Goal: Obtain resource: Download file/media

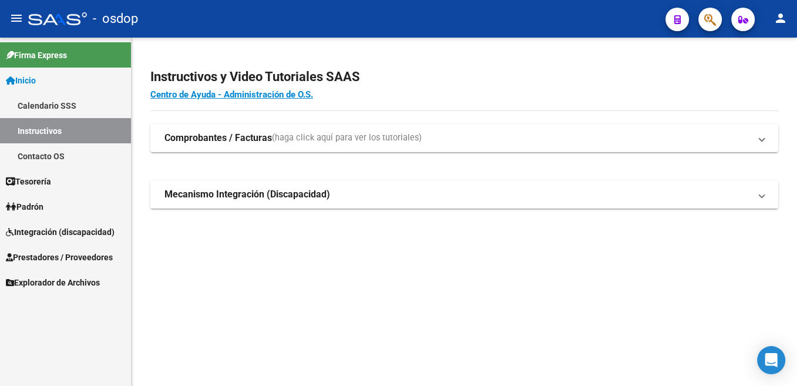
click at [9, 237] on span "Integración (discapacidad)" at bounding box center [60, 232] width 109 height 13
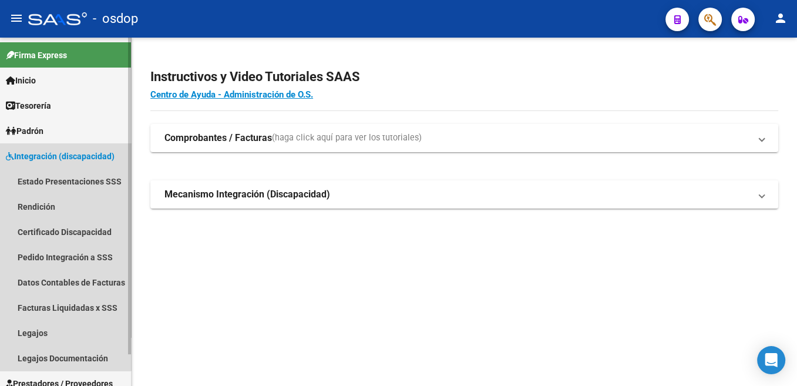
click at [9, 158] on icon at bounding box center [10, 156] width 8 height 8
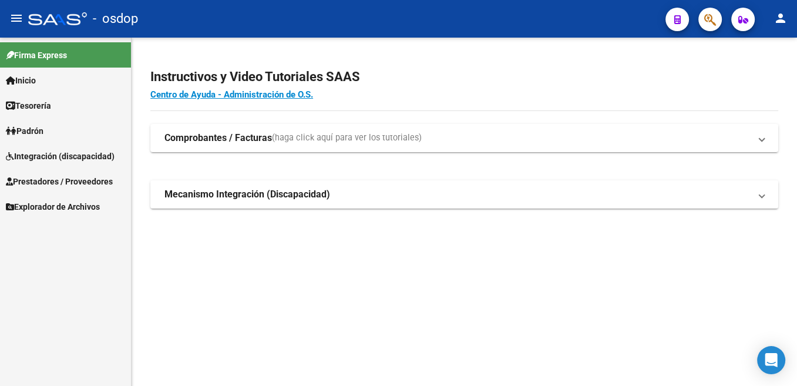
click at [10, 182] on icon at bounding box center [9, 181] width 7 height 8
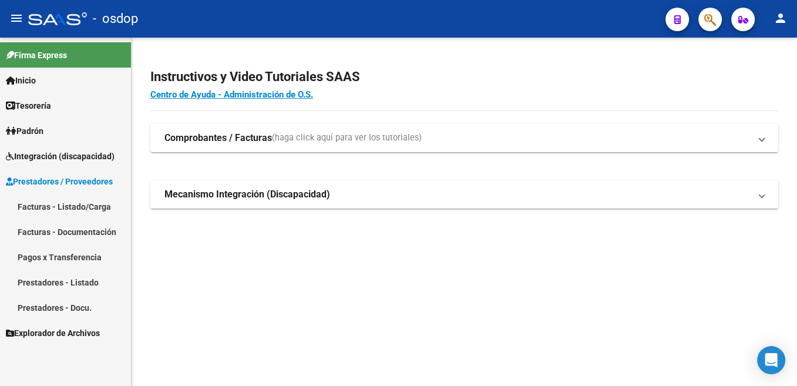
click at [59, 206] on link "Facturas - Listado/Carga" at bounding box center [65, 206] width 131 height 25
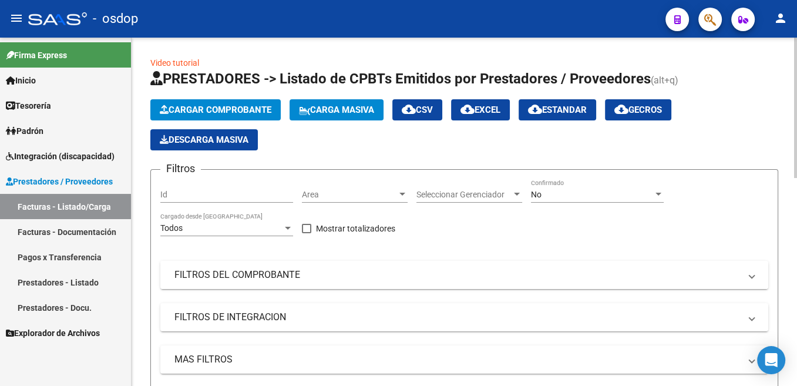
click at [258, 270] on mat-panel-title "FILTROS DEL COMPROBANTE" at bounding box center [457, 274] width 566 height 13
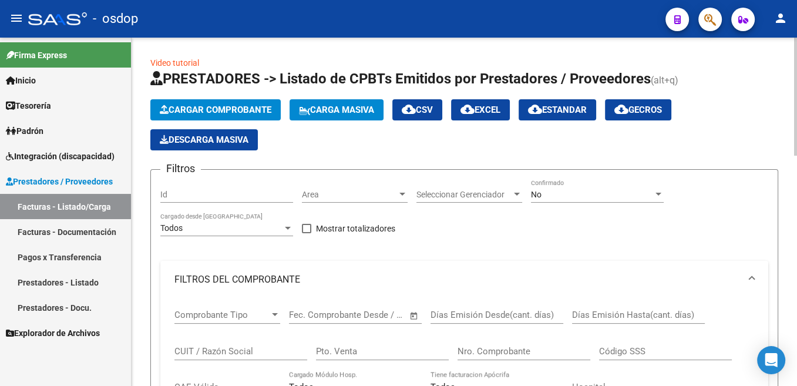
click at [218, 348] on input "CUIT / Razón Social" at bounding box center [240, 351] width 133 height 11
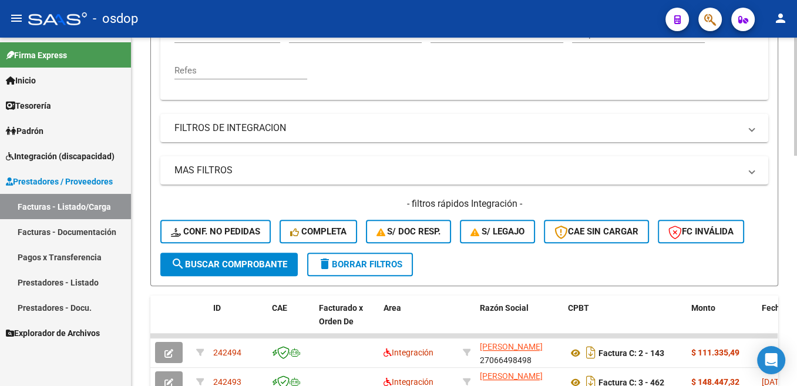
scroll to position [355, 0]
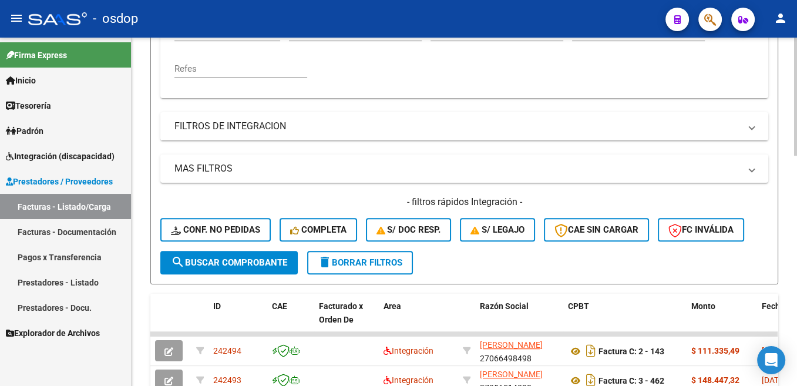
click at [276, 265] on span "search Buscar Comprobante" at bounding box center [229, 262] width 116 height 11
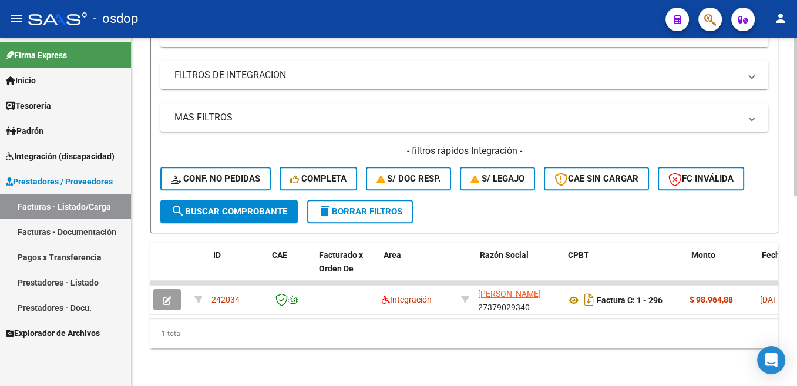
scroll to position [0, 0]
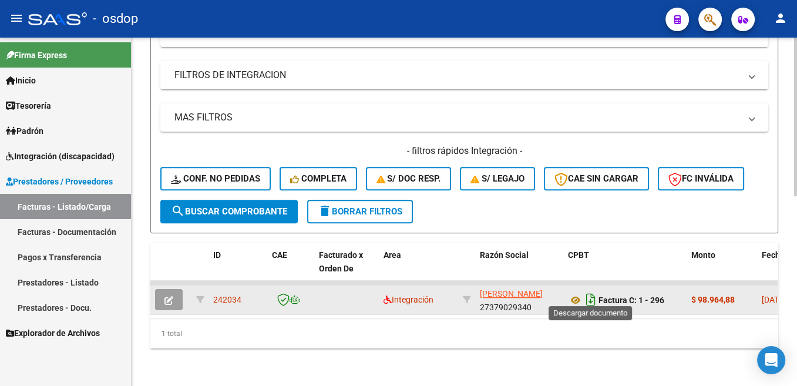
click at [591, 290] on icon "Descargar documento" at bounding box center [590, 299] width 15 height 19
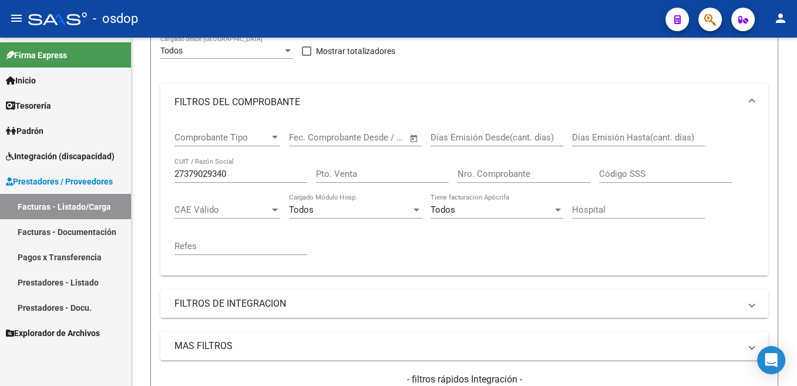
click at [234, 171] on input "27379029340" at bounding box center [240, 174] width 133 height 11
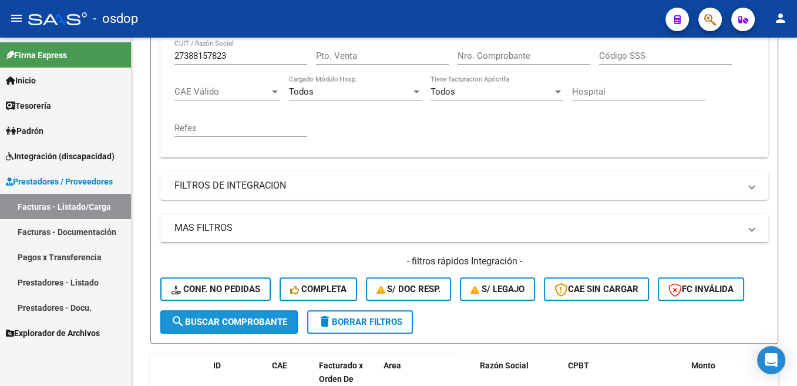
click at [263, 329] on button "search Buscar Comprobante" at bounding box center [228, 321] width 137 height 23
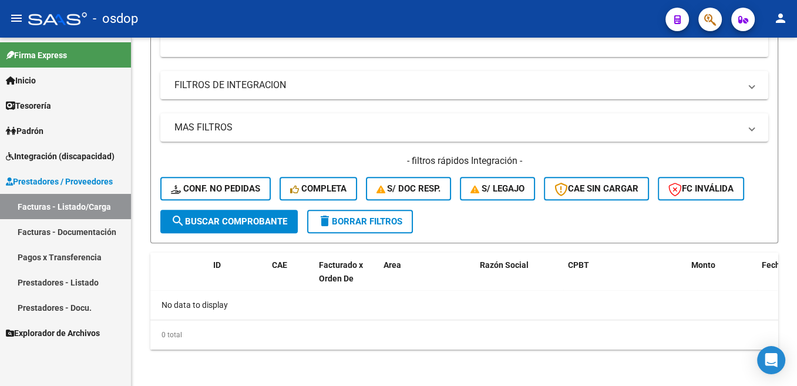
scroll to position [397, 0]
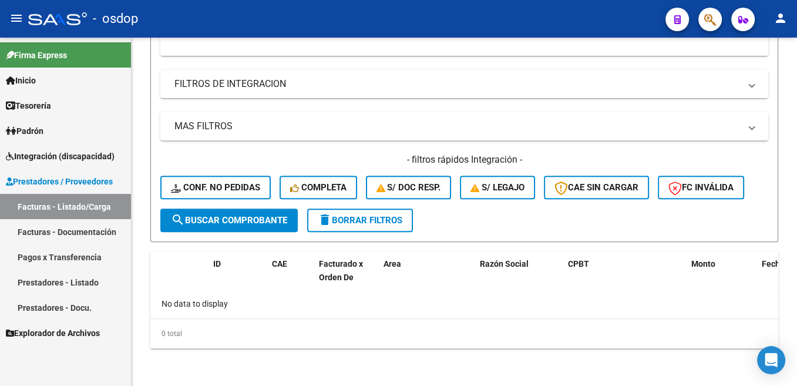
click at [269, 222] on span "search Buscar Comprobante" at bounding box center [229, 220] width 116 height 11
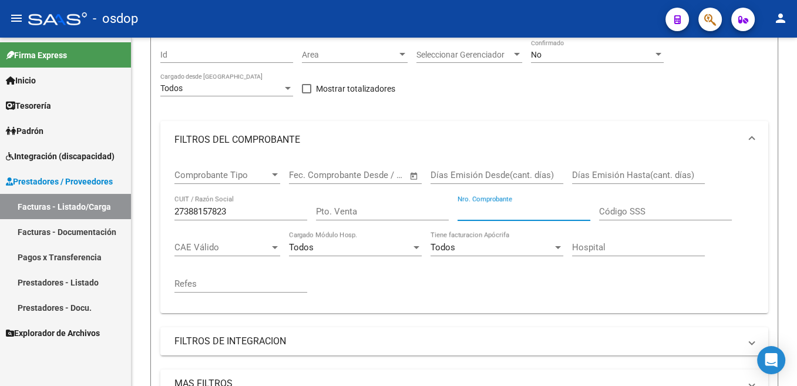
scroll to position [199, 0]
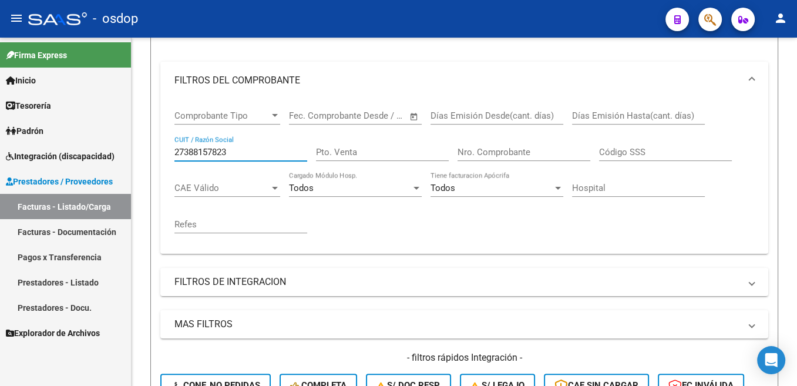
click at [252, 153] on input "27388157823" at bounding box center [240, 152] width 133 height 11
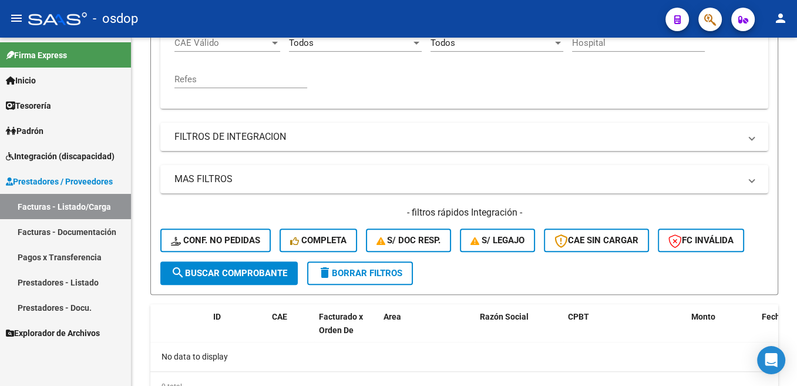
scroll to position [376, 0]
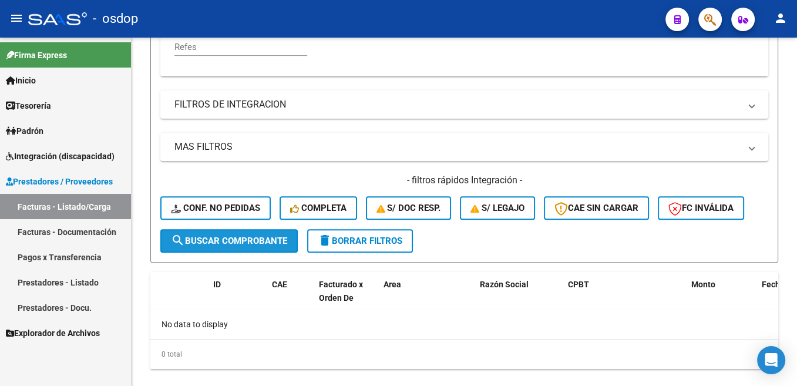
click at [258, 243] on span "search Buscar Comprobante" at bounding box center [229, 240] width 116 height 11
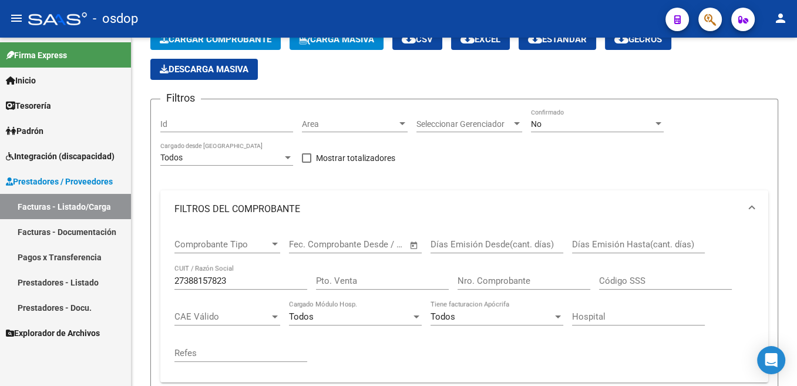
scroll to position [118, 0]
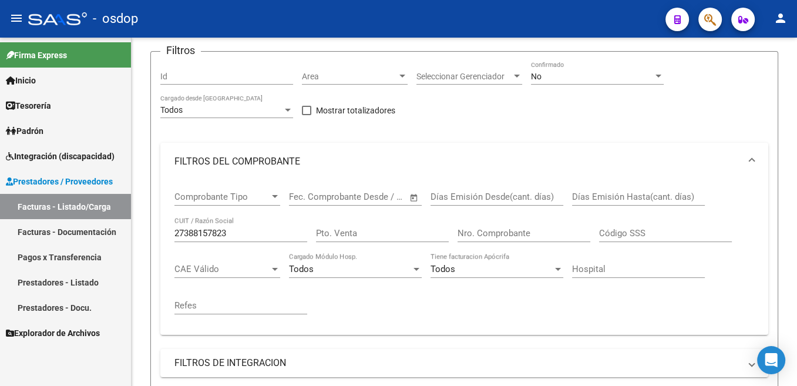
click at [202, 231] on input "27388157823" at bounding box center [240, 233] width 133 height 11
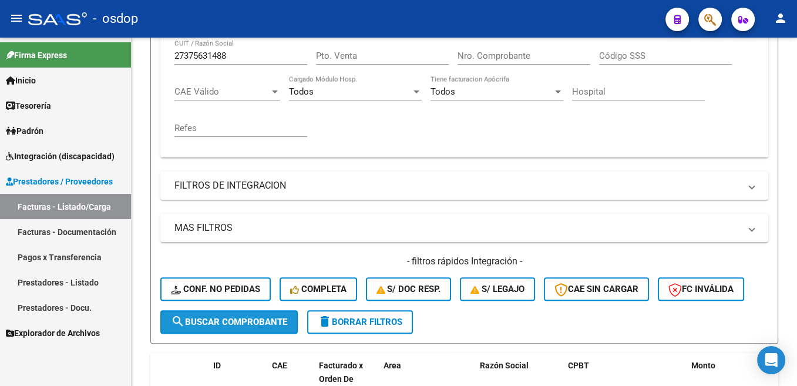
click at [270, 321] on span "search Buscar Comprobante" at bounding box center [229, 322] width 116 height 11
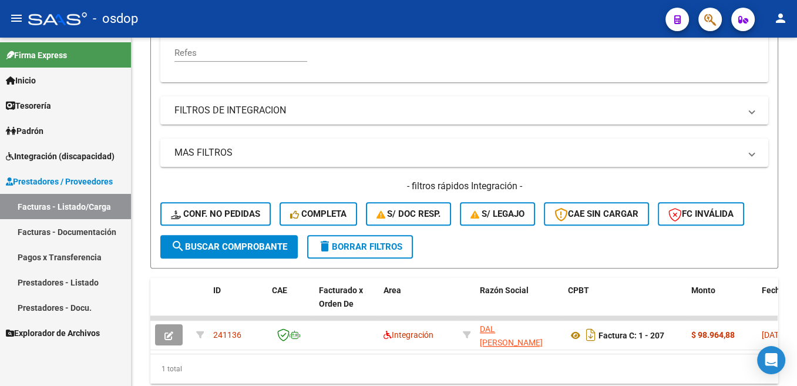
scroll to position [417, 0]
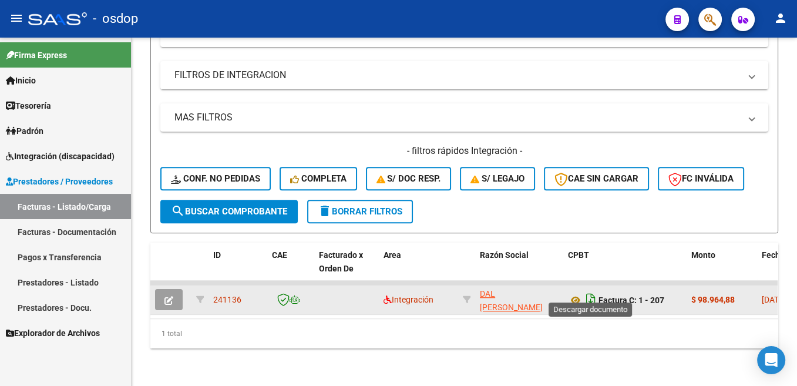
click at [591, 291] on icon "Descargar documento" at bounding box center [590, 299] width 15 height 19
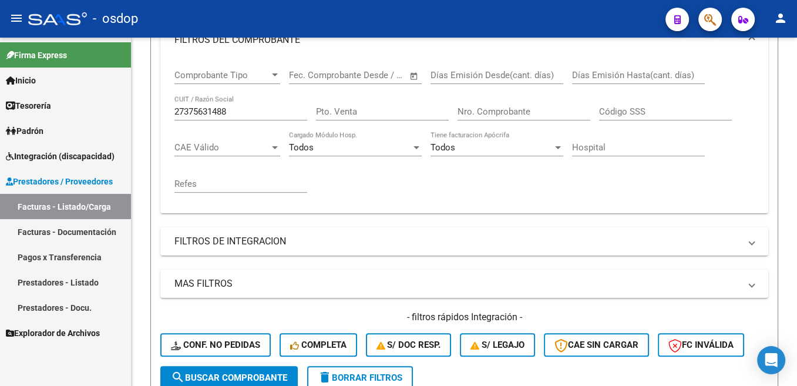
click at [213, 110] on input "27375631488" at bounding box center [240, 111] width 133 height 11
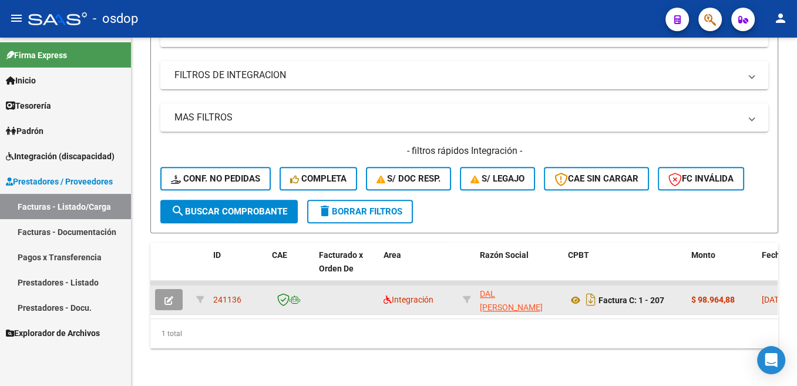
click at [287, 206] on span "search Buscar Comprobante" at bounding box center [229, 211] width 116 height 11
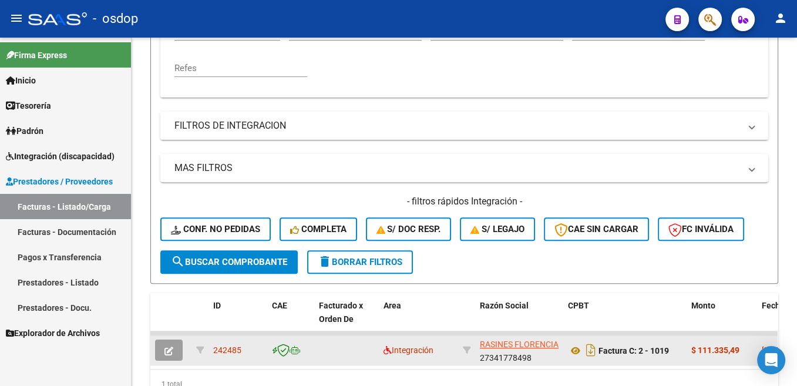
scroll to position [298, 0]
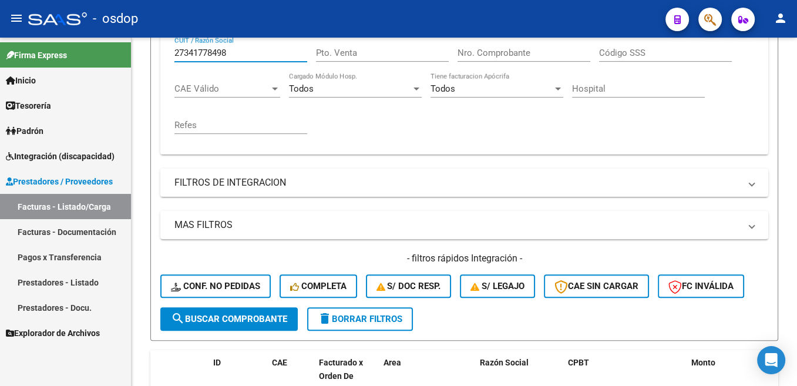
click at [211, 55] on input "27341778498" at bounding box center [240, 53] width 133 height 11
type input "27130396696"
click at [265, 315] on span "search Buscar Comprobante" at bounding box center [229, 319] width 116 height 11
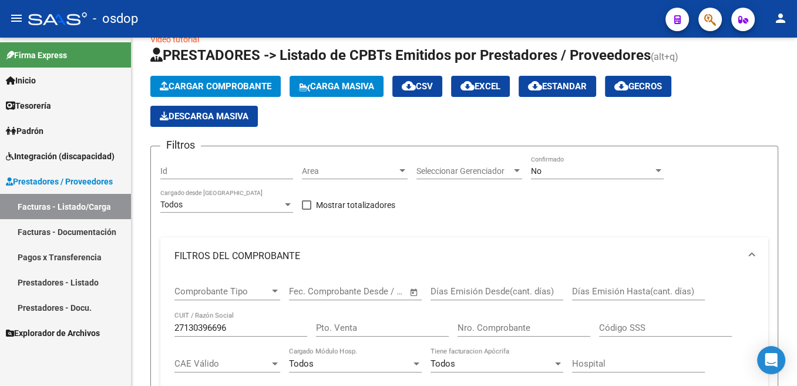
scroll to position [0, 0]
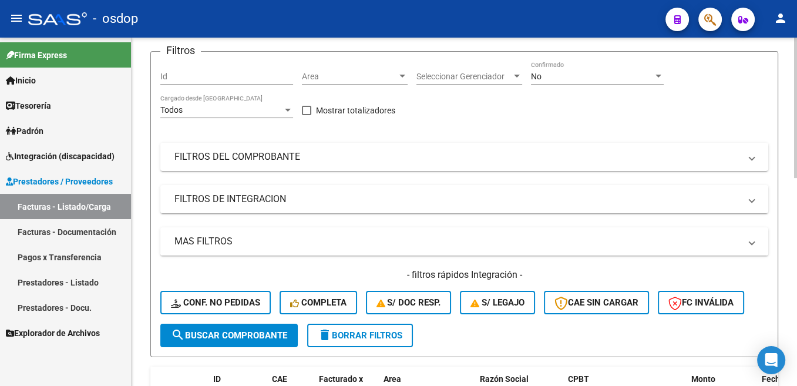
scroll to position [59, 0]
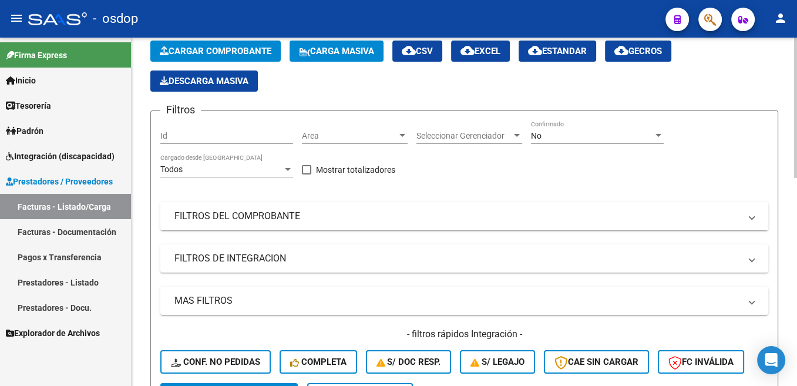
click at [207, 218] on mat-panel-title "FILTROS DEL COMPROBANTE" at bounding box center [457, 216] width 566 height 13
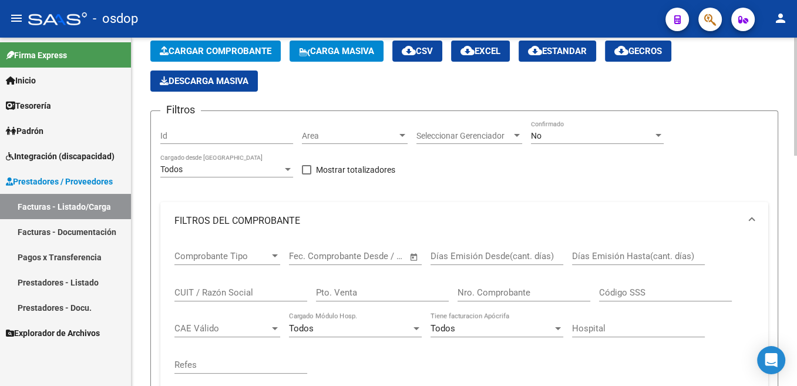
click at [228, 290] on input "CUIT / Razón Social" at bounding box center [240, 292] width 133 height 11
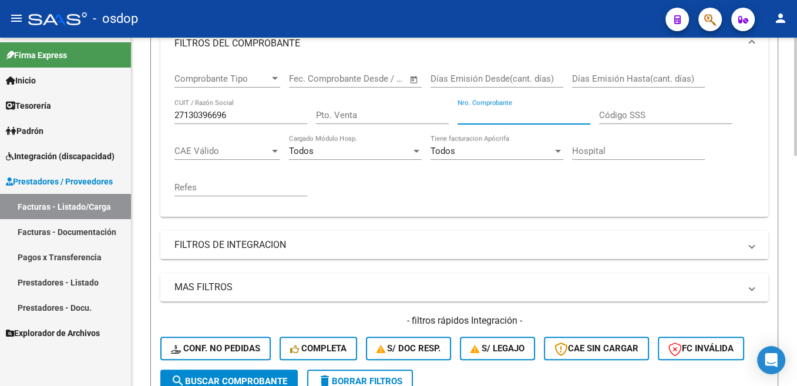
scroll to position [355, 0]
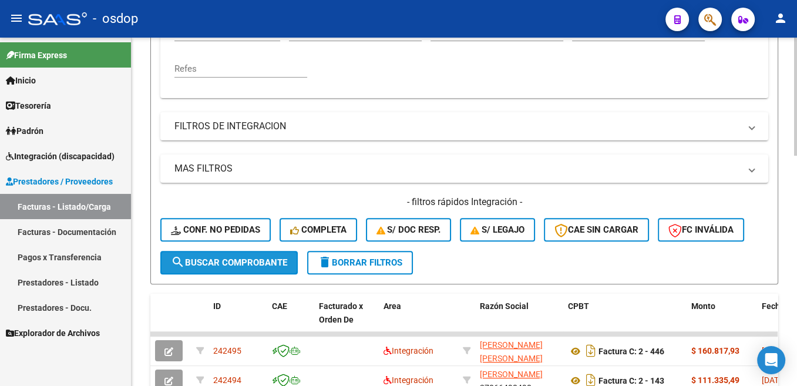
click at [260, 267] on span "search Buscar Comprobante" at bounding box center [229, 262] width 116 height 11
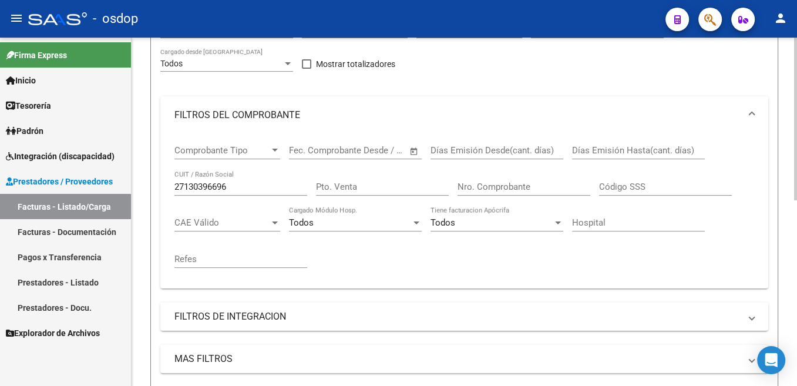
scroll to position [160, 0]
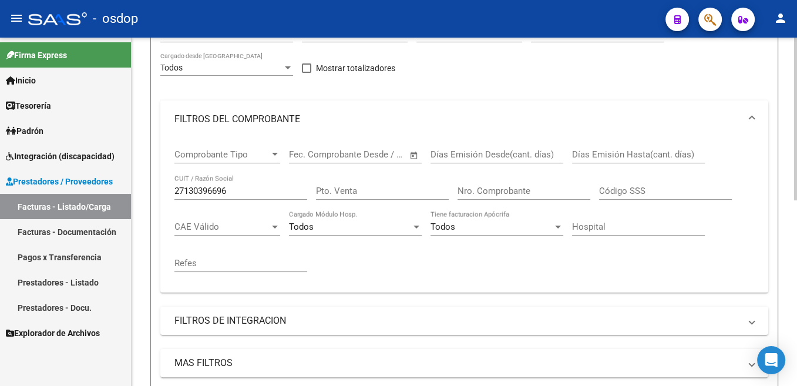
click at [216, 196] on input "27130396696" at bounding box center [240, 191] width 133 height 11
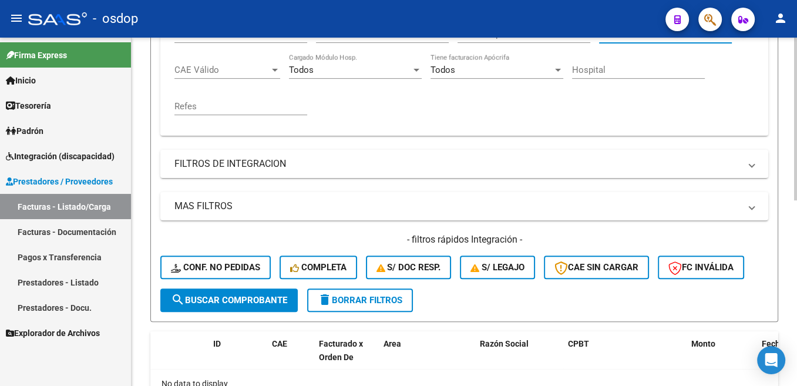
scroll to position [338, 0]
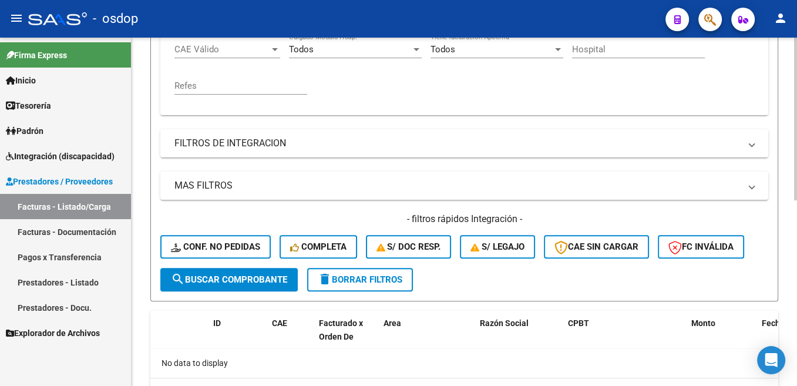
click at [281, 280] on span "search Buscar Comprobante" at bounding box center [229, 279] width 116 height 11
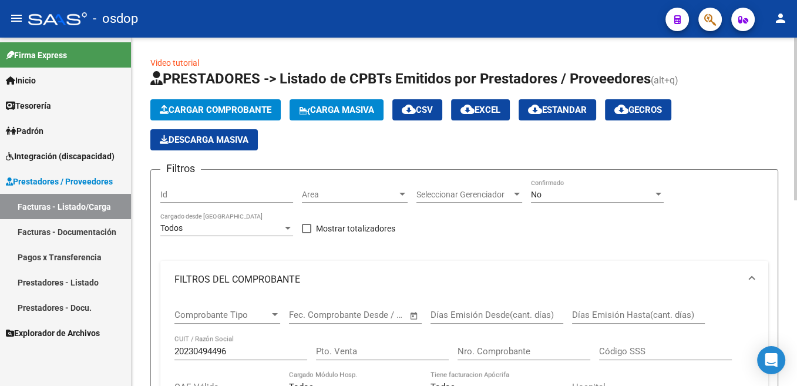
scroll to position [59, 0]
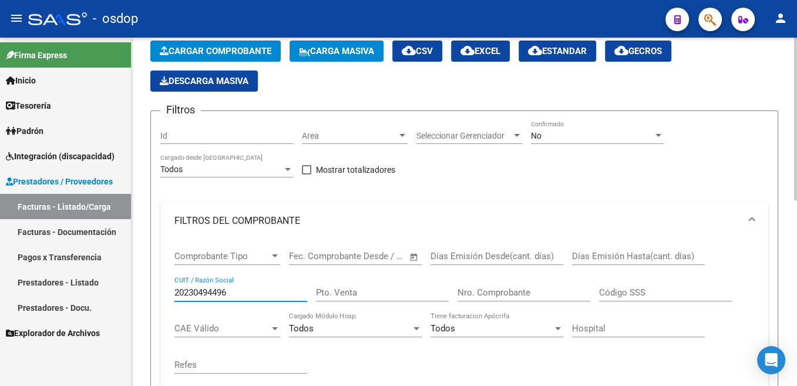
click at [236, 296] on input "20230494496" at bounding box center [240, 292] width 133 height 11
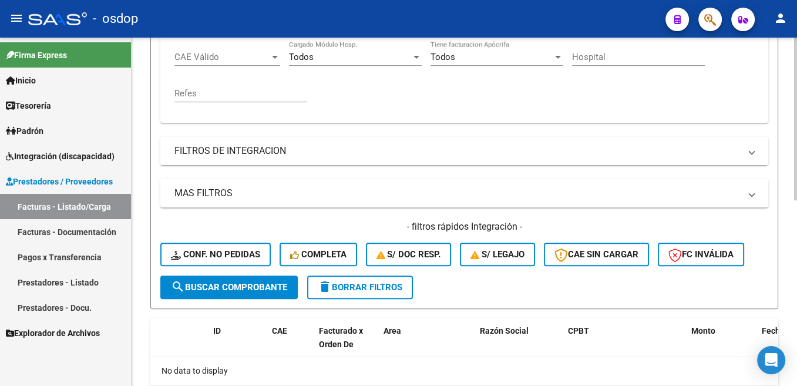
scroll to position [355, 0]
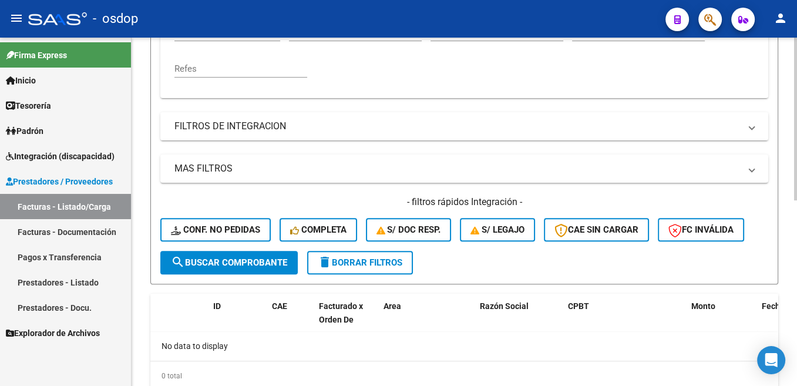
click at [274, 264] on span "search Buscar Comprobante" at bounding box center [229, 262] width 116 height 11
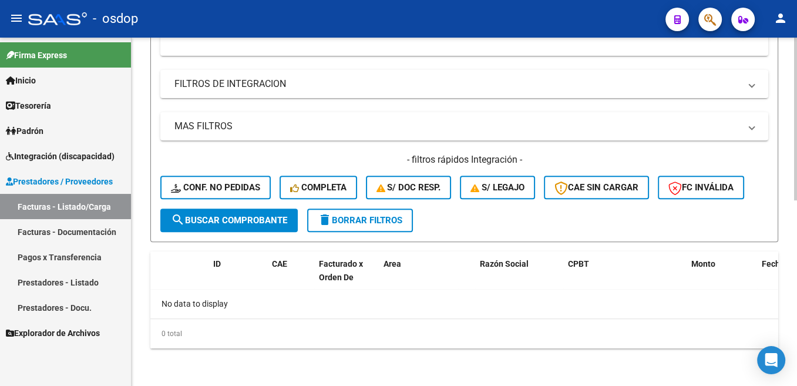
scroll to position [42, 0]
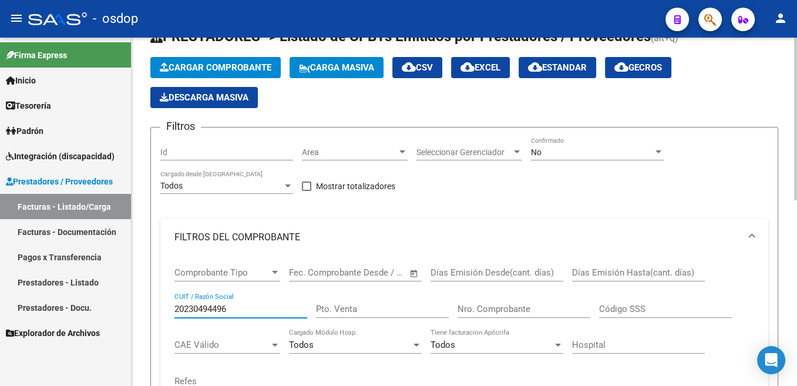
click at [207, 307] on input "20230494496" at bounding box center [240, 309] width 133 height 11
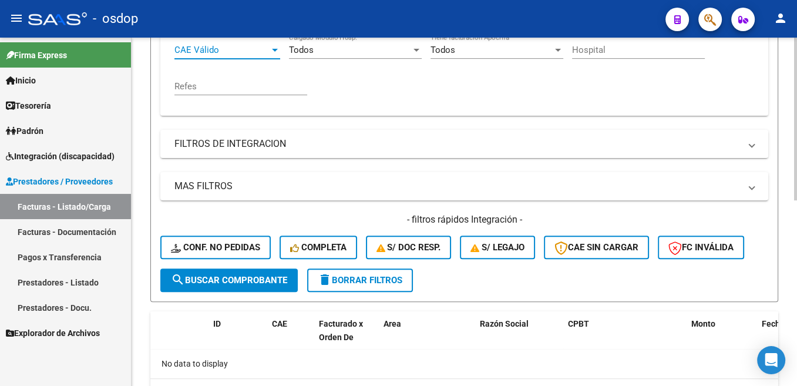
scroll to position [338, 0]
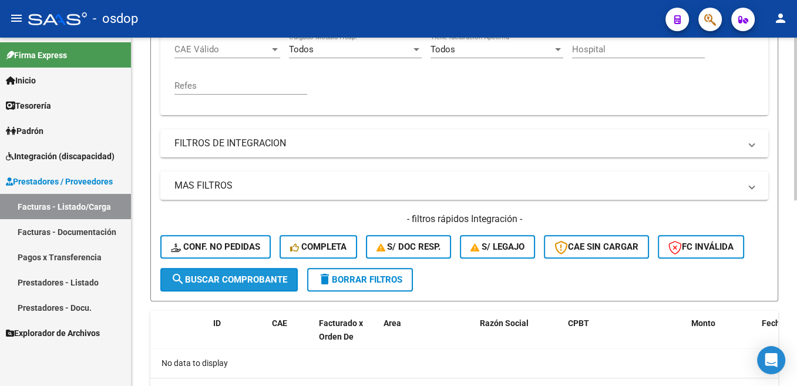
click at [267, 281] on span "search Buscar Comprobante" at bounding box center [229, 279] width 116 height 11
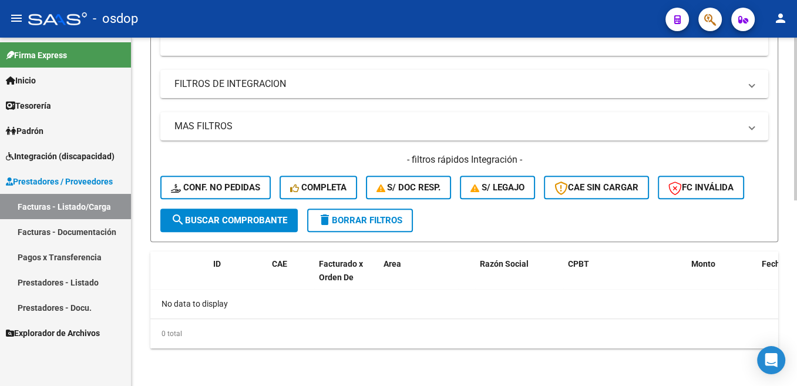
scroll to position [160, 0]
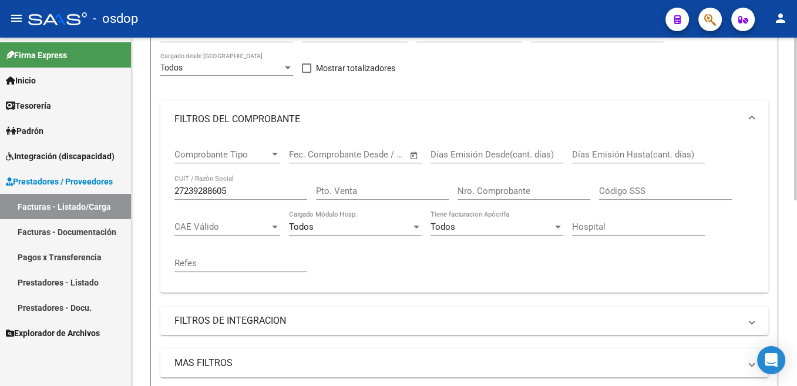
click at [206, 184] on div "27239288605 CUIT / Razón Social" at bounding box center [240, 186] width 133 height 25
click at [214, 193] on input "27239288605" at bounding box center [240, 191] width 133 height 11
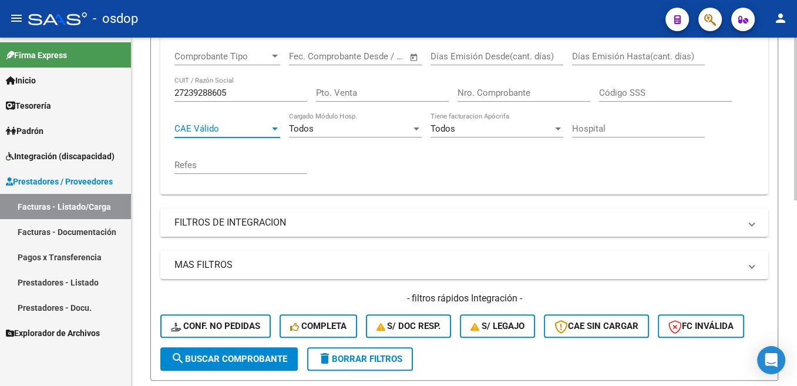
scroll to position [279, 0]
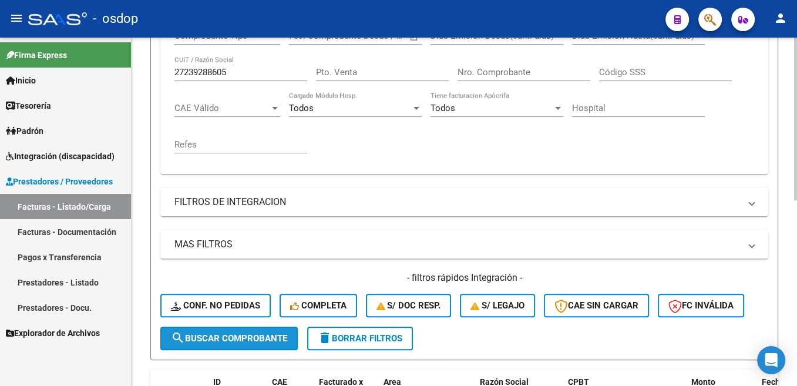
click at [265, 345] on button "search Buscar Comprobante" at bounding box center [228, 338] width 137 height 23
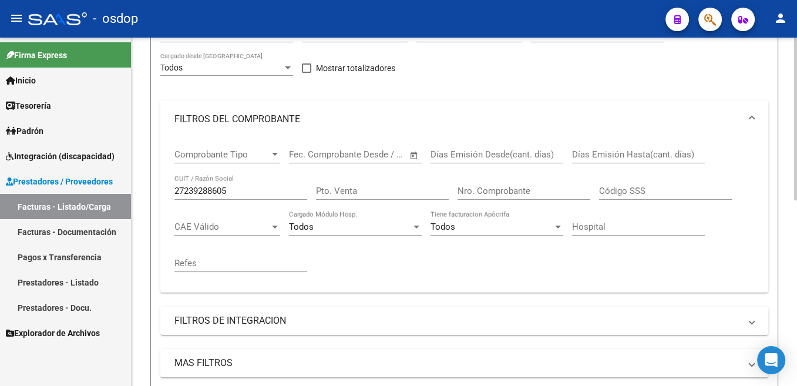
click at [207, 191] on input "27239288605" at bounding box center [240, 191] width 133 height 11
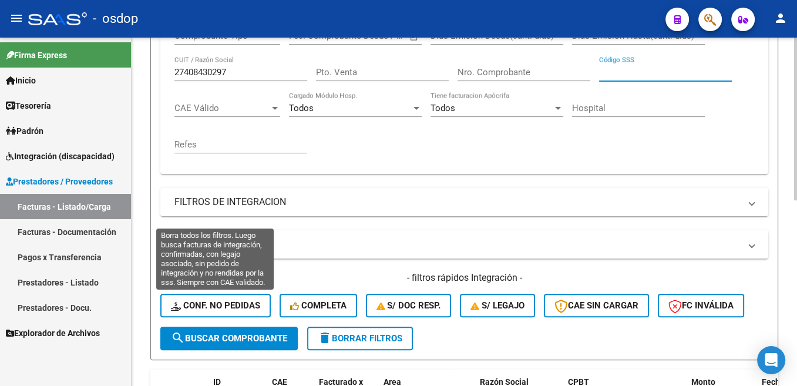
scroll to position [338, 0]
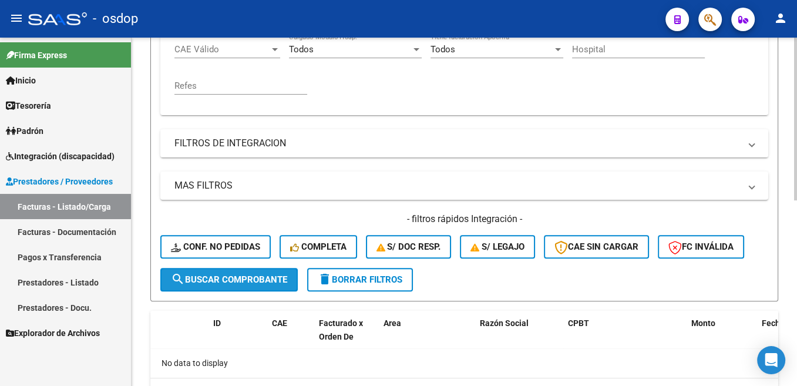
click at [269, 280] on span "search Buscar Comprobante" at bounding box center [229, 279] width 116 height 11
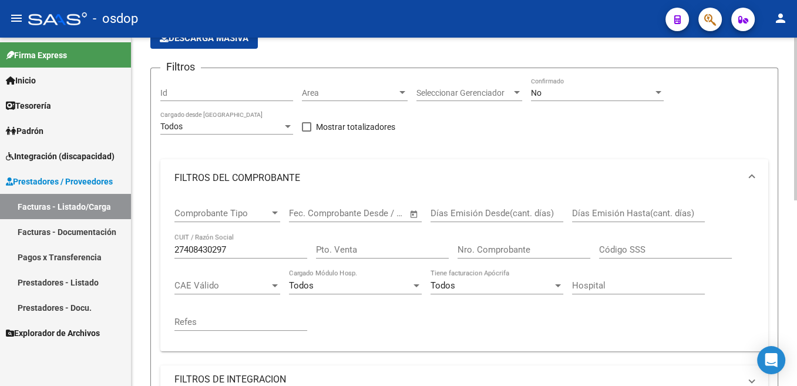
click at [216, 253] on input "27408430297" at bounding box center [240, 249] width 133 height 11
click at [221, 250] on input "27408430297" at bounding box center [240, 249] width 133 height 11
click at [222, 251] on input "27408430297" at bounding box center [240, 249] width 133 height 11
click at [226, 254] on input "27408430297" at bounding box center [240, 249] width 133 height 11
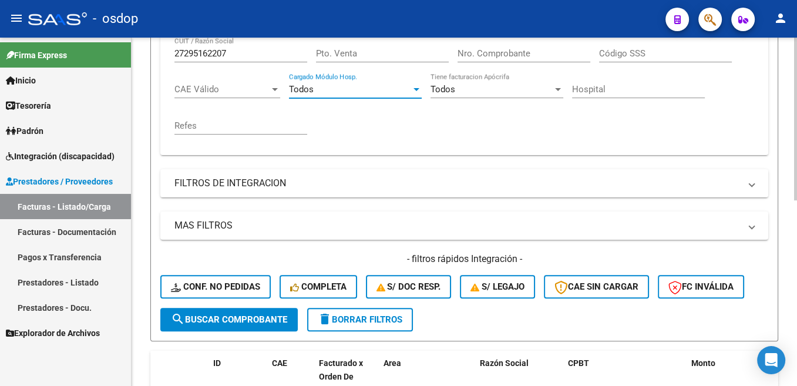
scroll to position [338, 0]
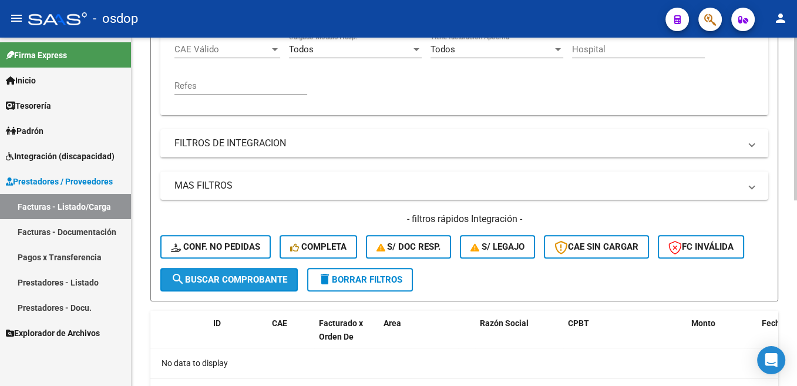
click at [272, 287] on button "search Buscar Comprobante" at bounding box center [228, 279] width 137 height 23
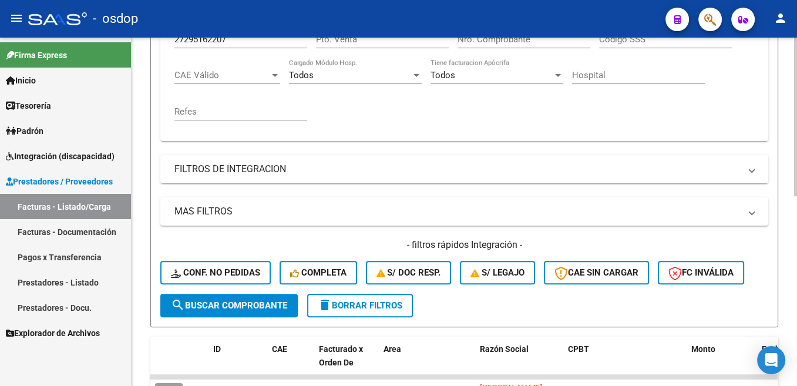
scroll to position [279, 0]
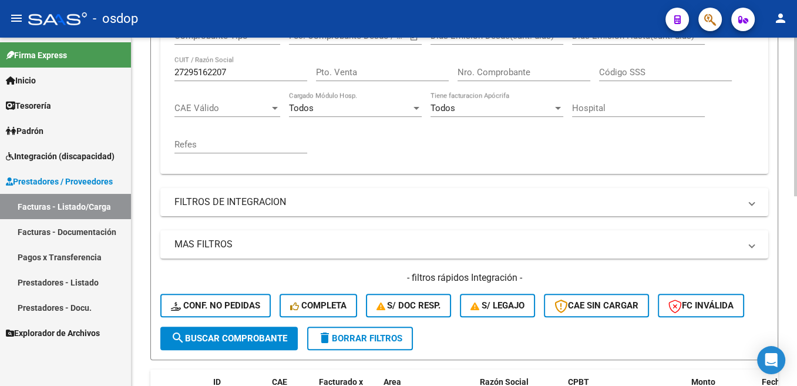
click at [222, 75] on input "27295162207" at bounding box center [240, 72] width 133 height 11
click at [272, 342] on span "search Buscar Comprobante" at bounding box center [229, 338] width 116 height 11
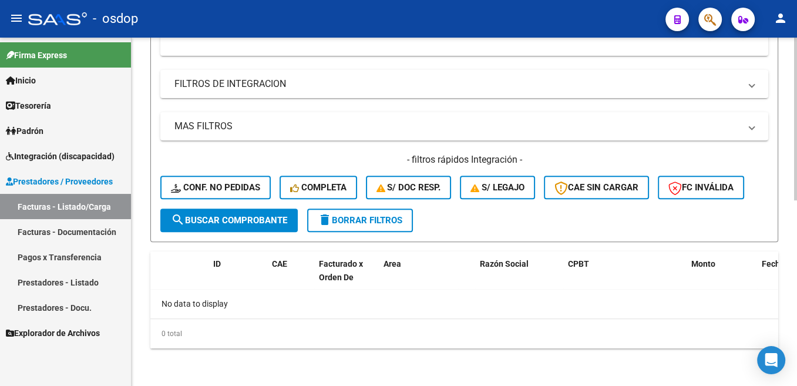
click at [258, 220] on span "search Buscar Comprobante" at bounding box center [229, 220] width 116 height 11
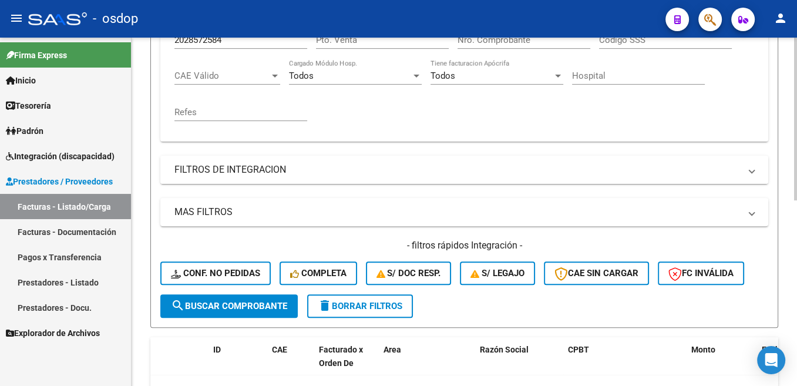
scroll to position [193, 0]
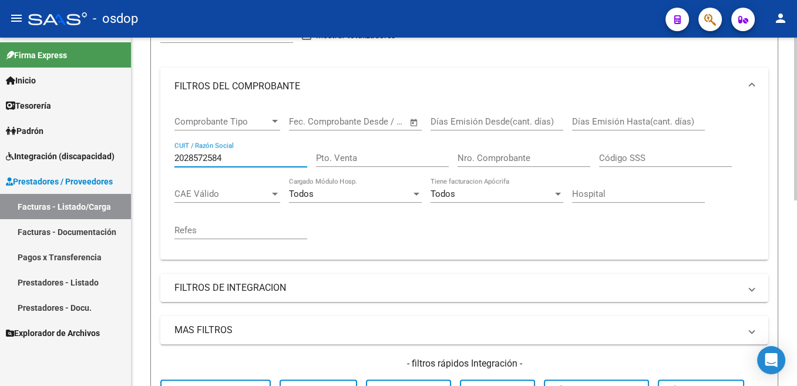
click at [213, 157] on input "2028572584" at bounding box center [240, 158] width 133 height 11
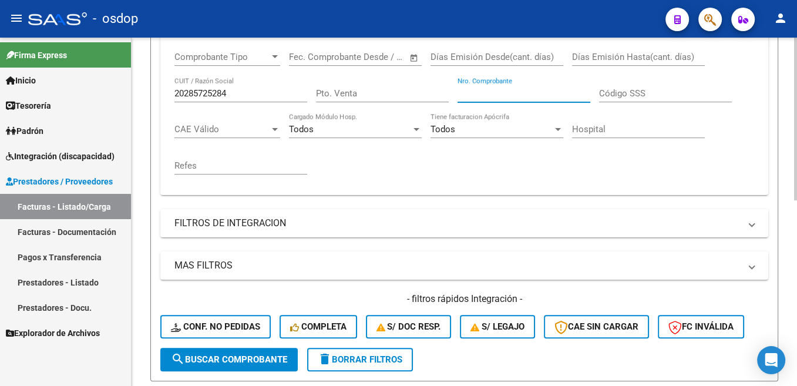
scroll to position [258, 0]
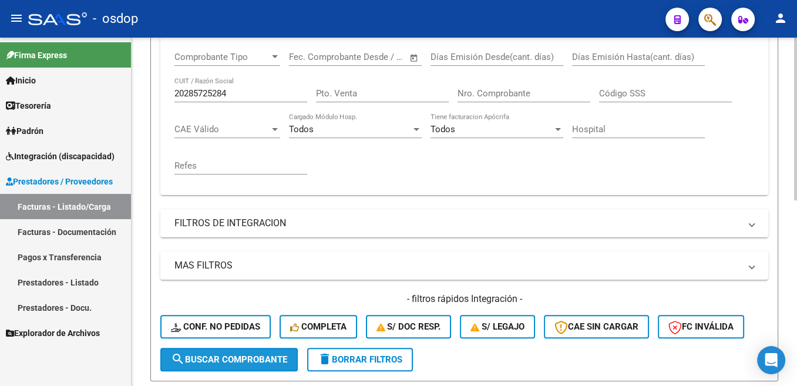
click at [261, 361] on span "search Buscar Comprobante" at bounding box center [229, 359] width 116 height 11
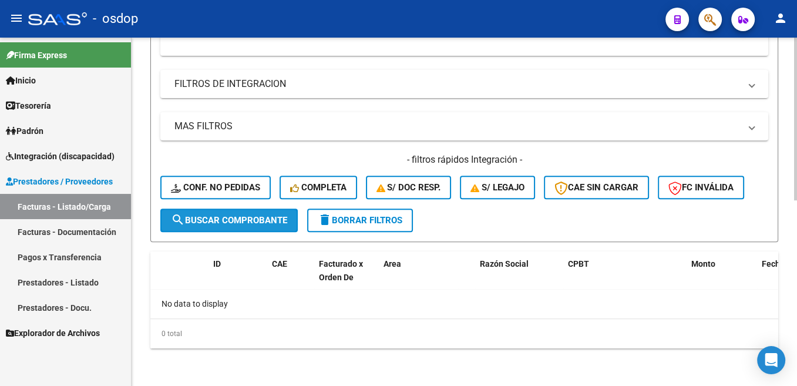
click at [237, 217] on span "search Buscar Comprobante" at bounding box center [229, 220] width 116 height 11
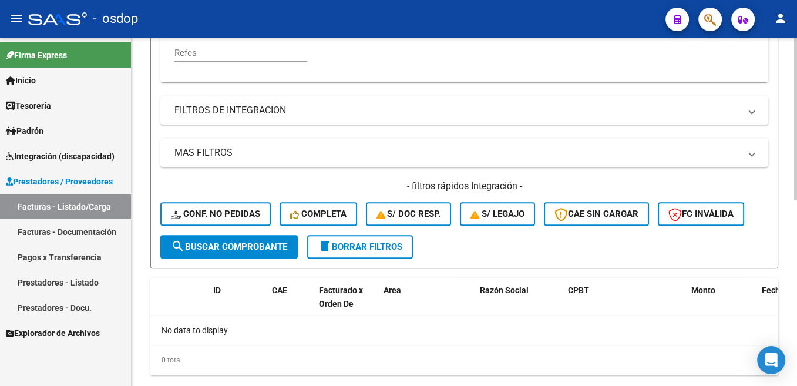
scroll to position [193, 0]
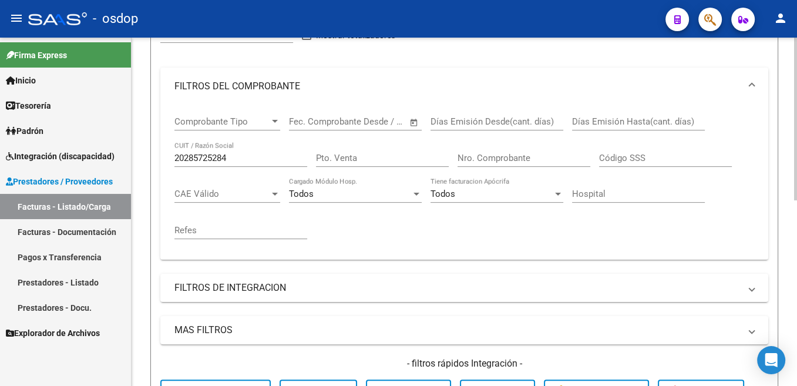
click at [226, 161] on input "20285725284" at bounding box center [240, 158] width 133 height 11
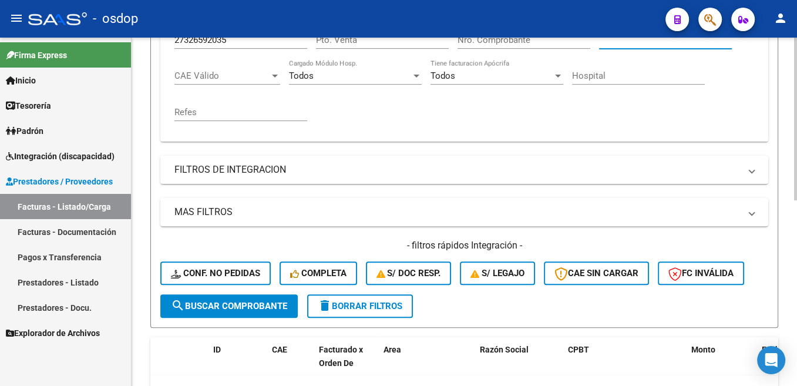
click at [273, 302] on span "search Buscar Comprobante" at bounding box center [229, 306] width 116 height 11
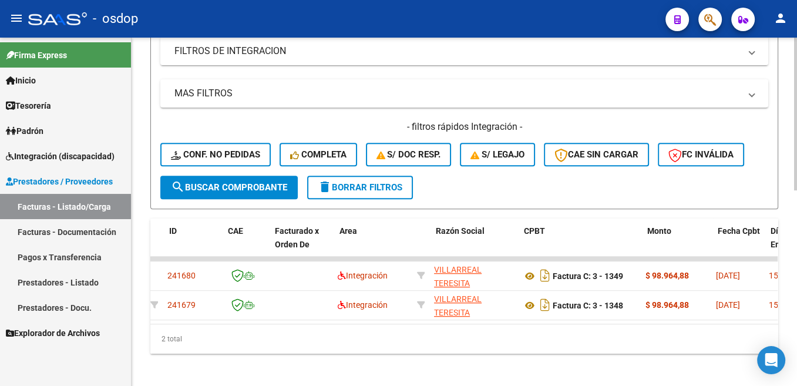
scroll to position [0, 44]
drag, startPoint x: 261, startPoint y: 331, endPoint x: 325, endPoint y: 344, distance: 65.3
click at [325, 344] on div "2 total" at bounding box center [464, 338] width 628 height 29
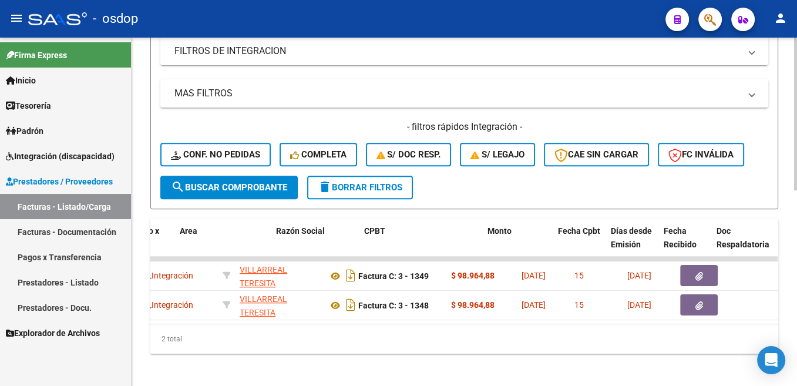
scroll to position [0, 124]
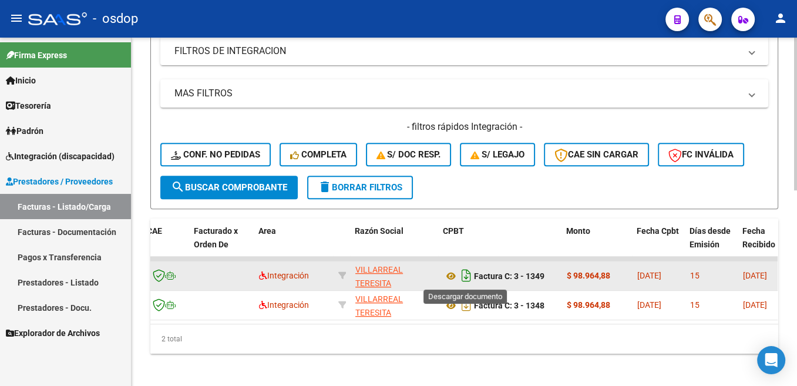
click at [466, 281] on icon "Descargar documento" at bounding box center [466, 275] width 15 height 19
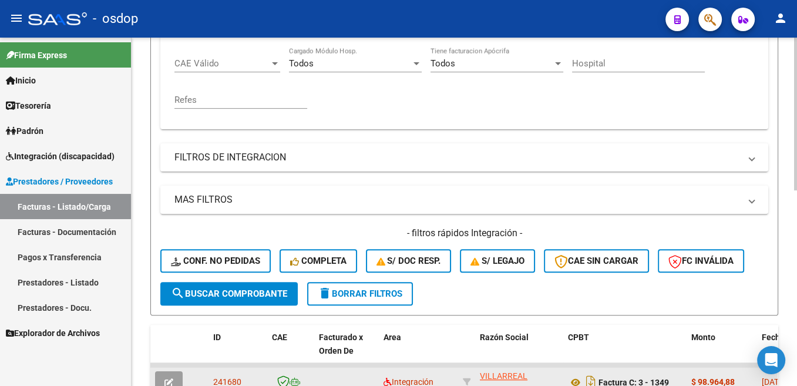
scroll to position [209, 0]
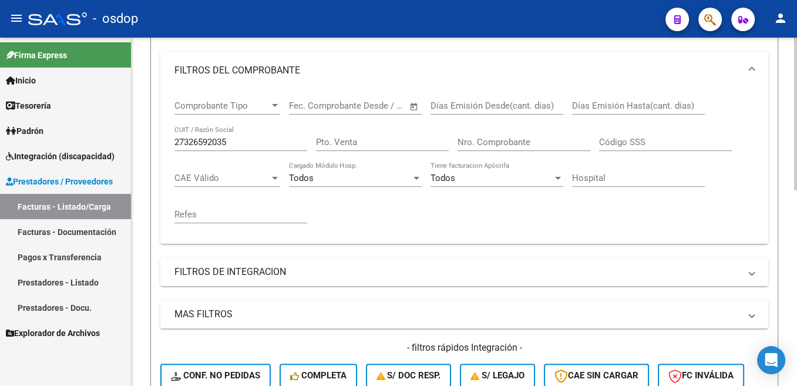
click at [214, 141] on input "27326592035" at bounding box center [240, 142] width 133 height 11
paste input "30711654689"
type input "30711654689"
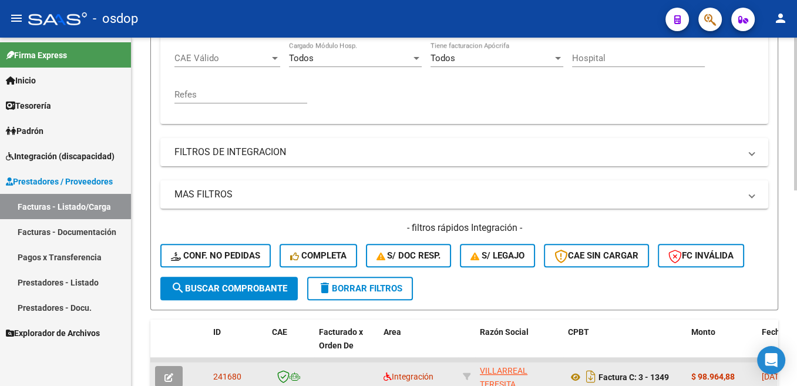
scroll to position [386, 0]
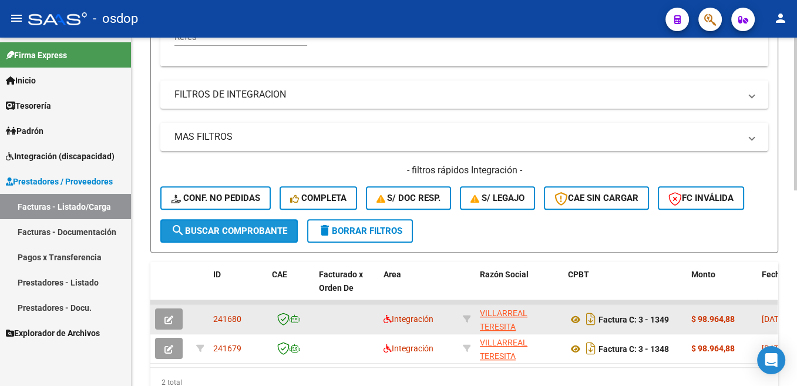
click at [265, 233] on span "search Buscar Comprobante" at bounding box center [229, 231] width 116 height 11
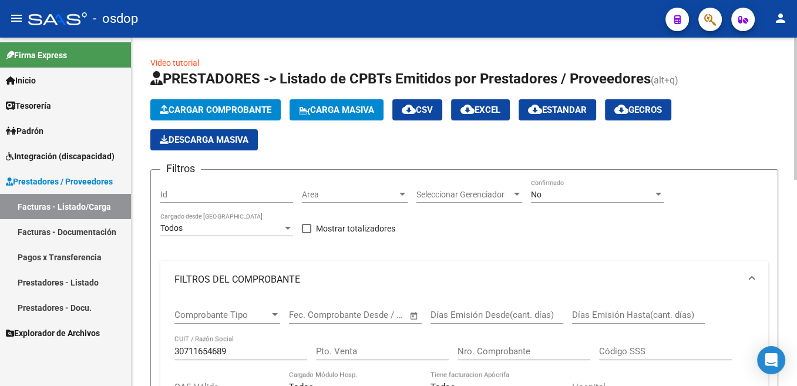
scroll to position [59, 0]
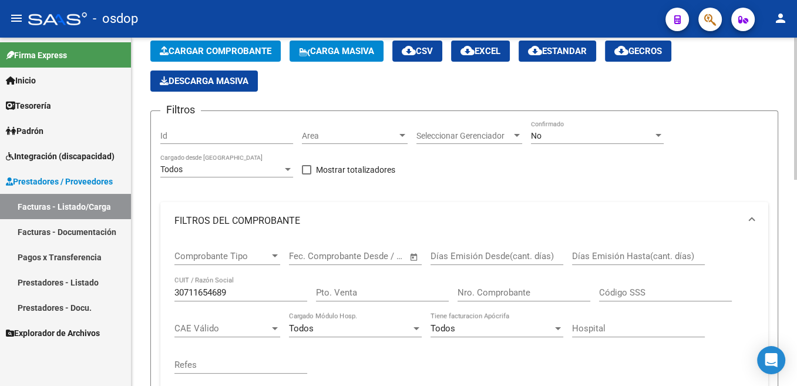
click at [214, 291] on input "30711654689" at bounding box center [240, 292] width 133 height 11
paste input "27167782200"
type input "27167782200"
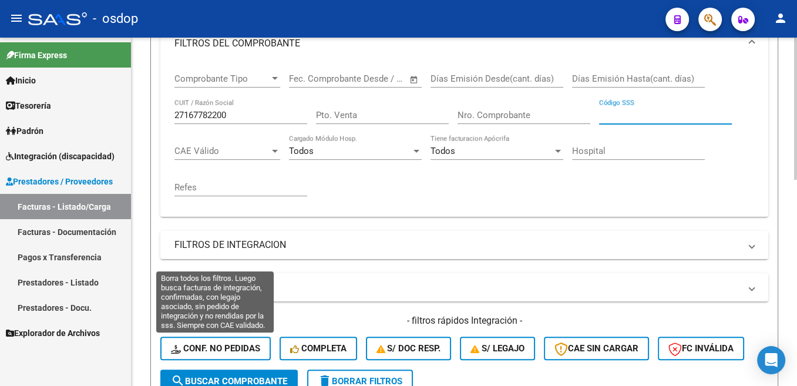
scroll to position [295, 0]
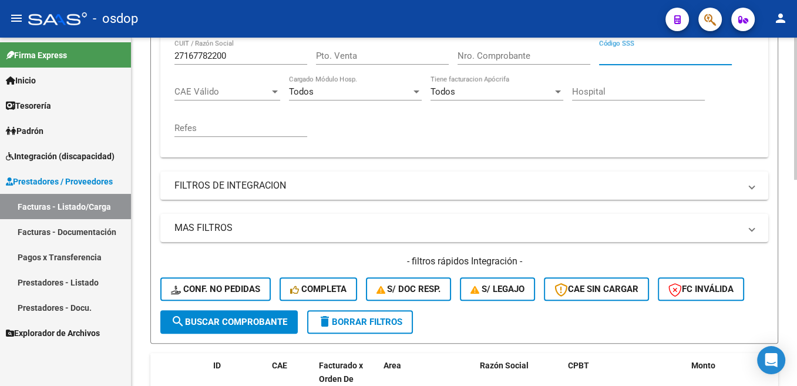
click at [261, 327] on span "search Buscar Comprobante" at bounding box center [229, 322] width 116 height 11
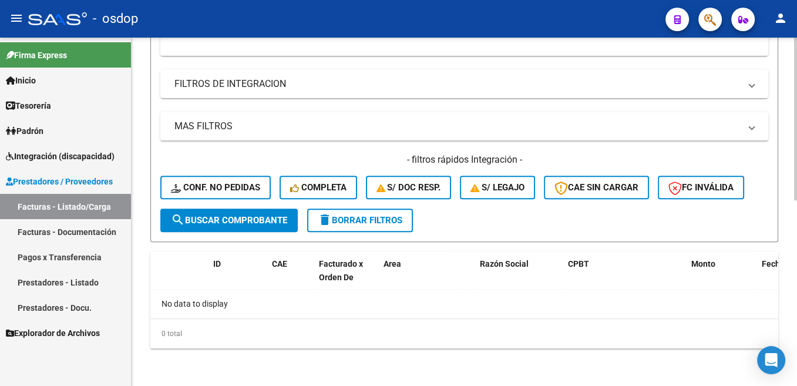
scroll to position [102, 0]
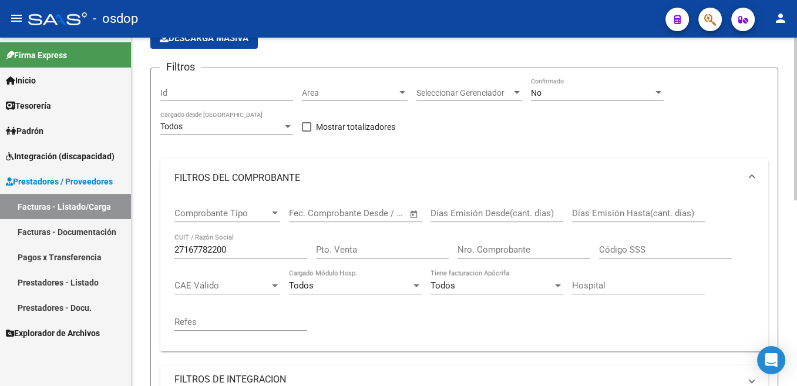
click at [211, 243] on div "27167782200 CUIT / Razón Social" at bounding box center [240, 245] width 133 height 25
click at [211, 249] on input "27167782200" at bounding box center [240, 249] width 133 height 11
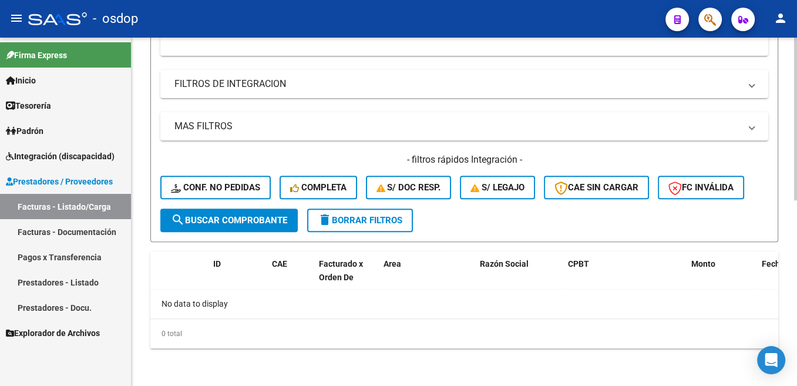
click at [261, 226] on button "search Buscar Comprobante" at bounding box center [228, 219] width 137 height 23
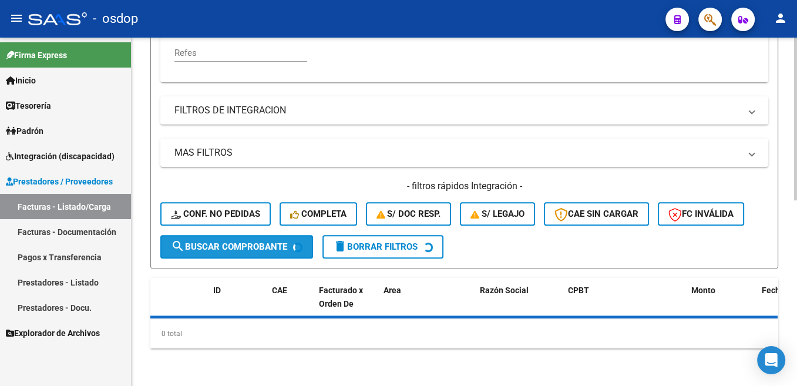
scroll to position [371, 0]
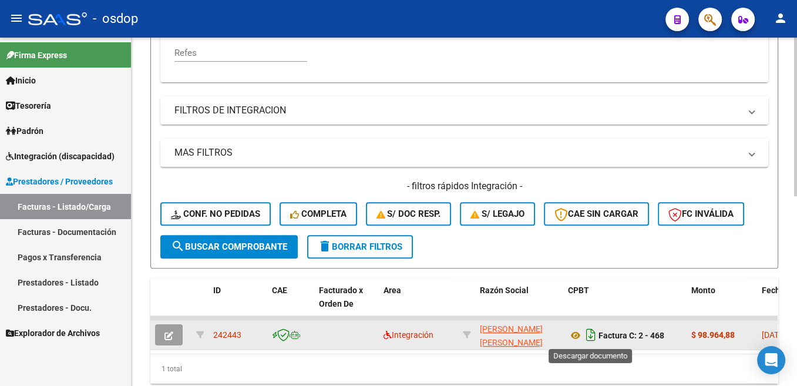
click at [594, 335] on icon "Descargar documento" at bounding box center [590, 334] width 15 height 19
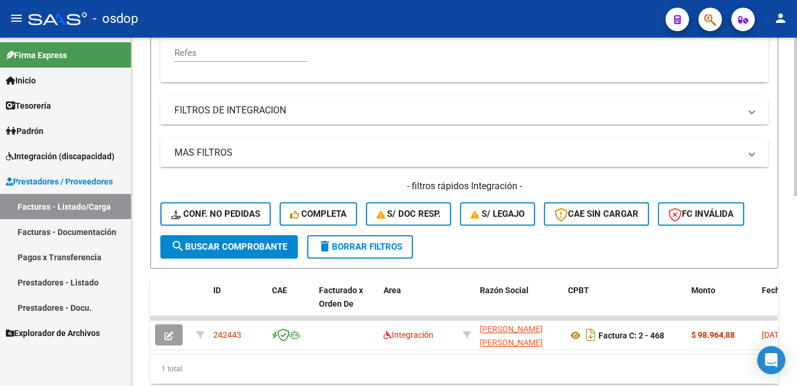
scroll to position [193, 0]
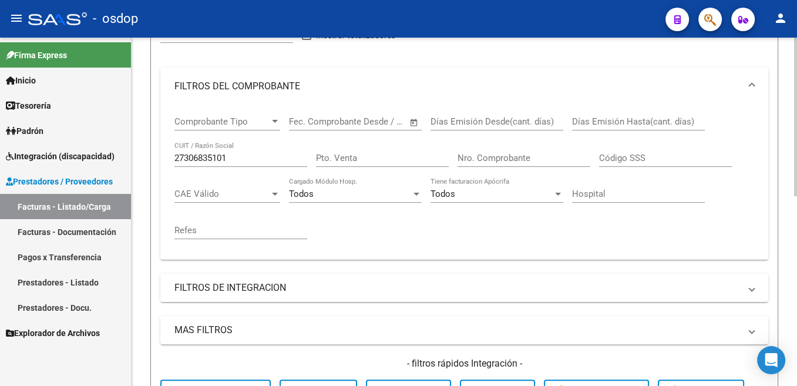
click at [215, 153] on input "27306835101" at bounding box center [240, 158] width 133 height 11
click at [215, 153] on div "27306835101 CUIT / Razón Social" at bounding box center [240, 154] width 133 height 25
click at [214, 158] on input "27306835101" at bounding box center [240, 158] width 133 height 11
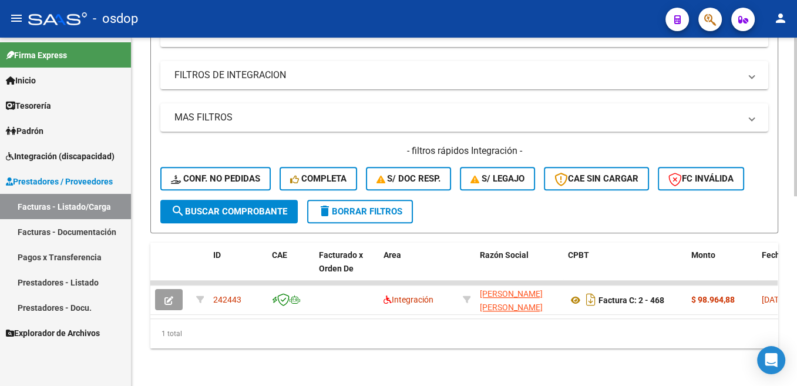
scroll to position [417, 0]
click at [284, 206] on span "search Buscar Comprobante" at bounding box center [229, 211] width 116 height 11
click at [585, 290] on icon "Descargar documento" at bounding box center [590, 299] width 15 height 19
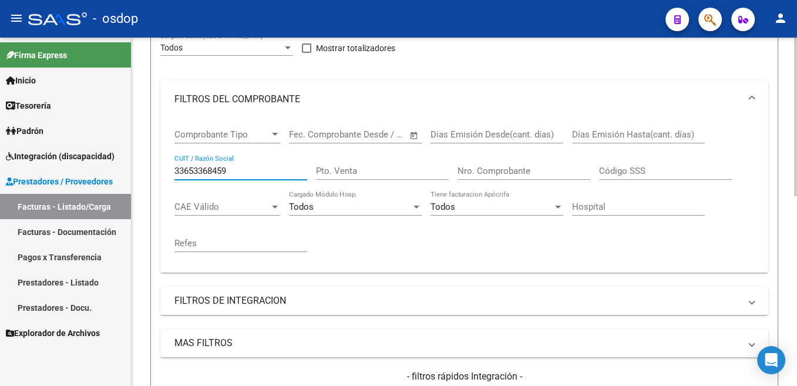
click at [214, 171] on input "33653368459" at bounding box center [240, 171] width 133 height 11
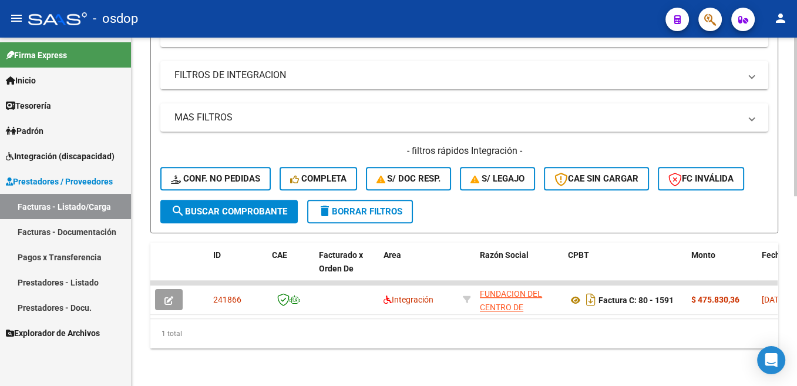
click at [226, 208] on button "search Buscar Comprobante" at bounding box center [228, 211] width 137 height 23
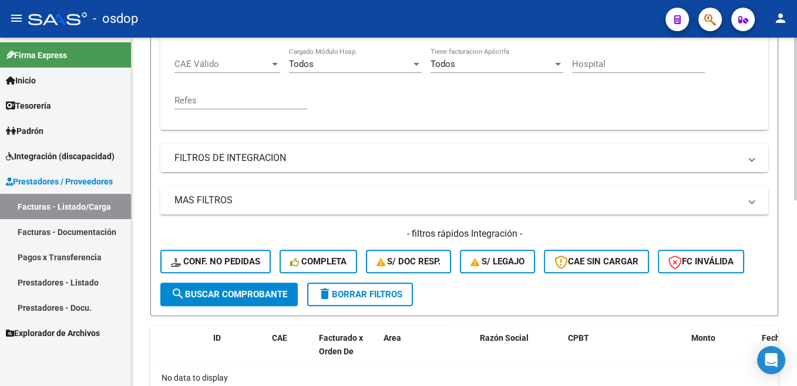
scroll to position [220, 0]
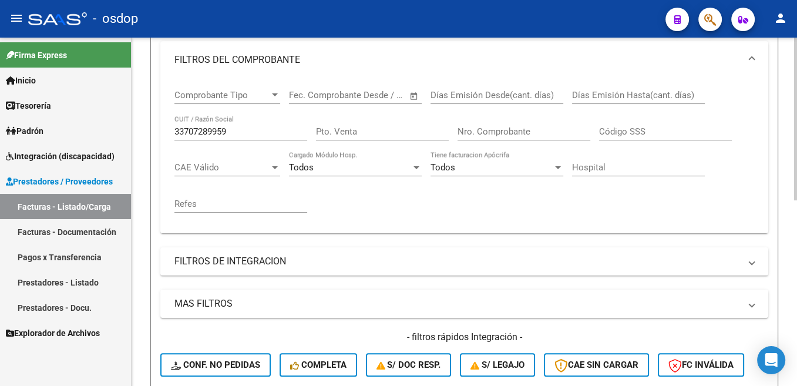
click at [233, 135] on input "33707289959" at bounding box center [240, 131] width 133 height 11
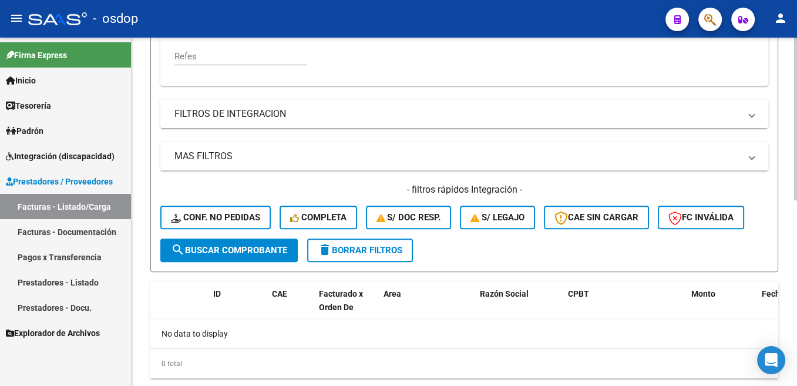
scroll to position [397, 0]
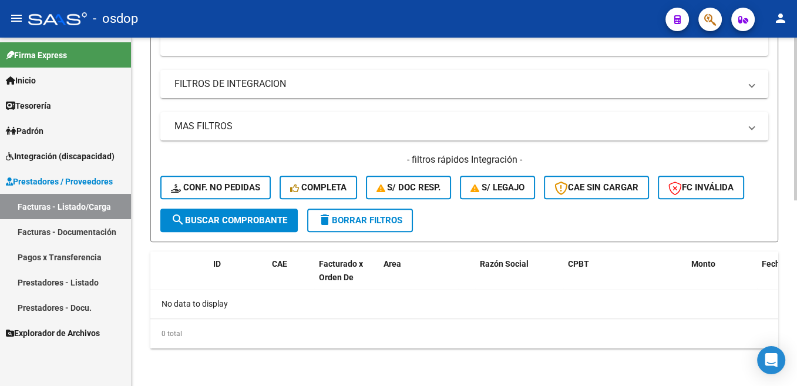
click at [267, 228] on button "search Buscar Comprobante" at bounding box center [228, 219] width 137 height 23
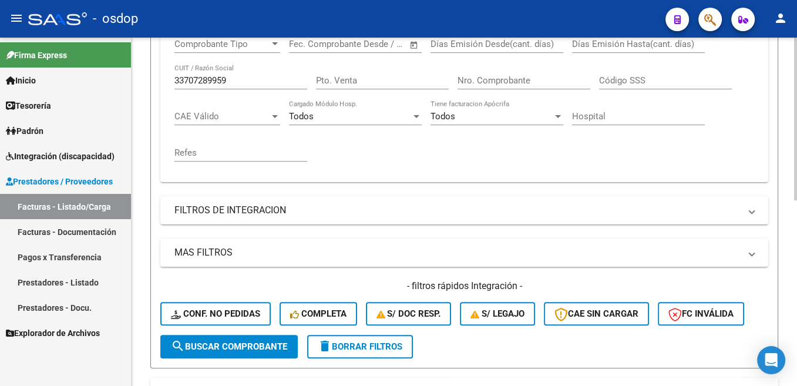
scroll to position [253, 0]
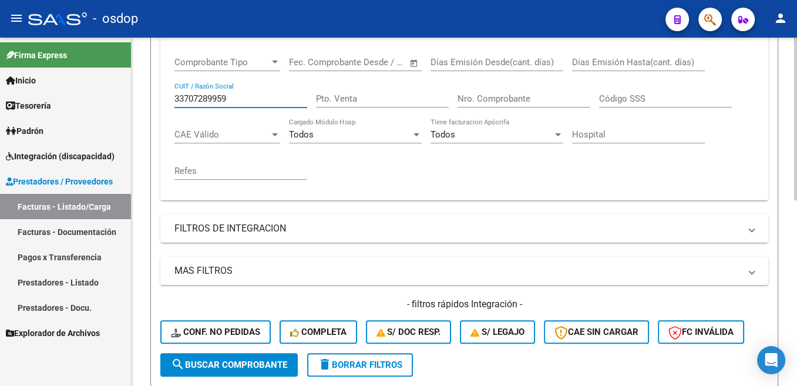
click at [203, 99] on input "33707289959" at bounding box center [240, 98] width 133 height 11
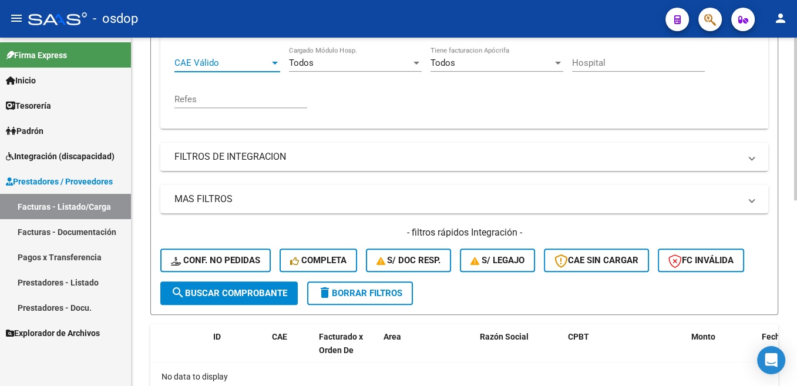
scroll to position [397, 0]
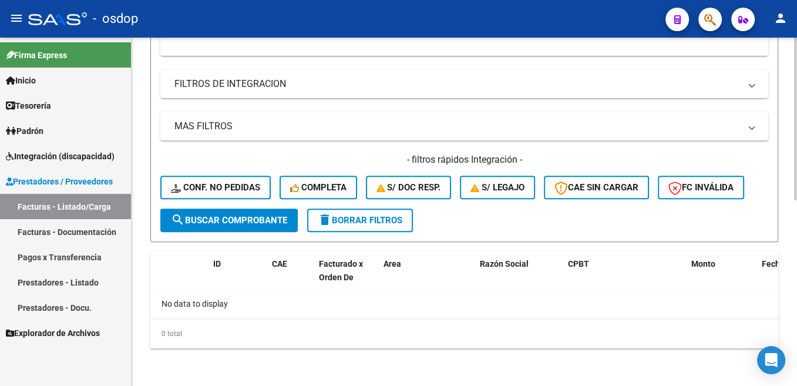
click at [276, 216] on span "search Buscar Comprobante" at bounding box center [229, 220] width 116 height 11
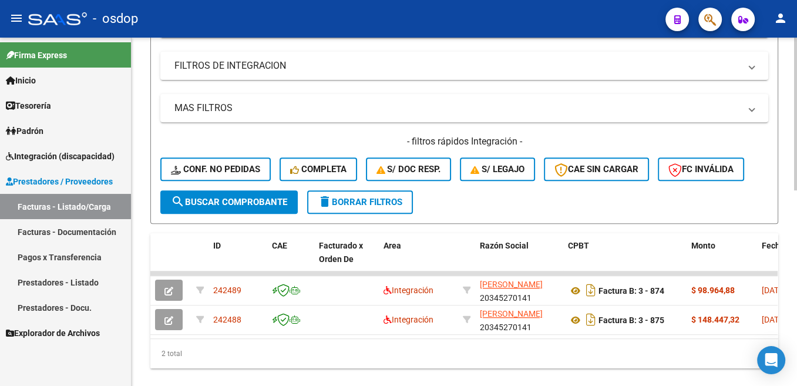
scroll to position [430, 0]
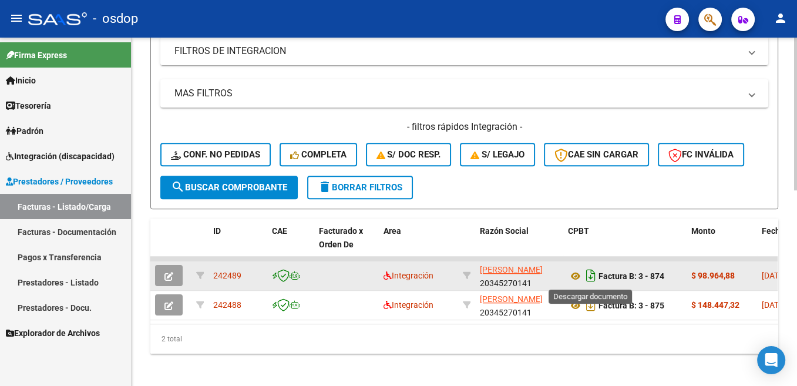
click at [588, 277] on icon "Descargar documento" at bounding box center [590, 275] width 15 height 19
click at [573, 274] on icon at bounding box center [575, 276] width 15 height 14
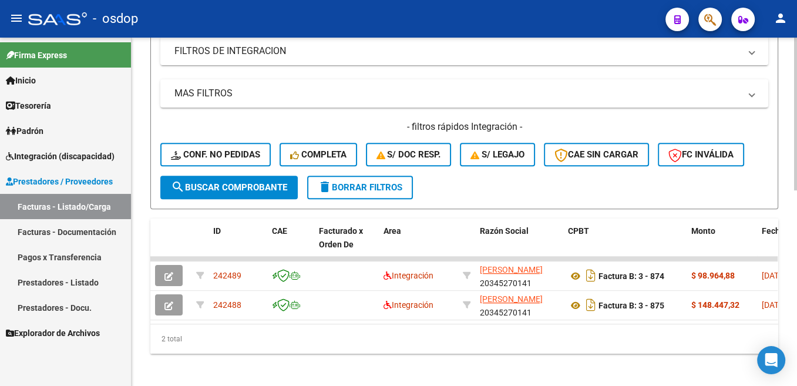
scroll to position [193, 0]
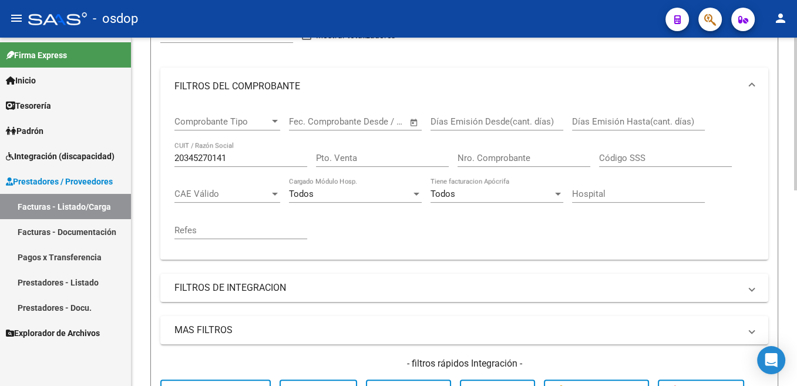
click at [206, 159] on input "20345270141" at bounding box center [240, 158] width 133 height 11
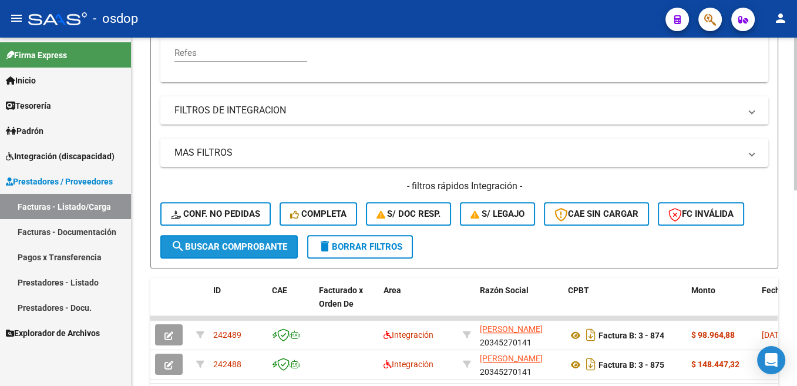
click at [281, 251] on span "search Buscar Comprobante" at bounding box center [229, 246] width 116 height 11
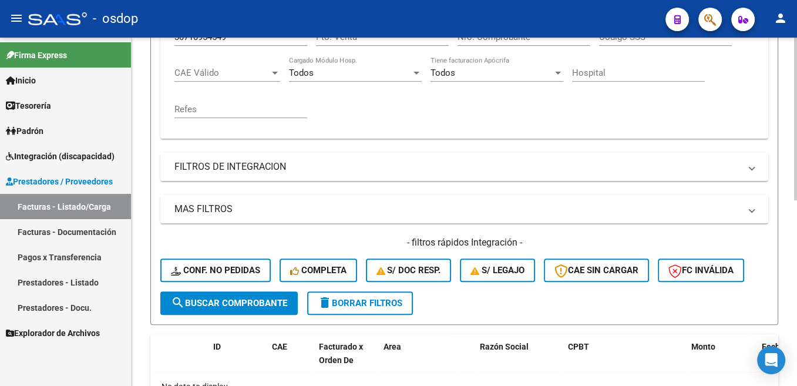
scroll to position [160, 0]
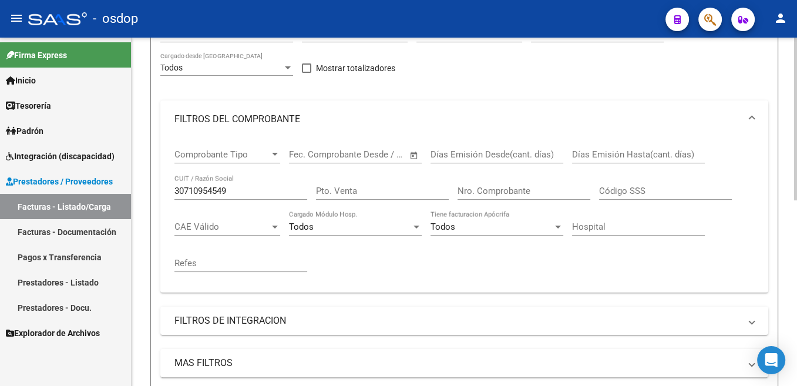
click at [254, 182] on div "30710954549 CUIT / Razón Social" at bounding box center [240, 186] width 133 height 25
click at [245, 189] on input "30710954549" at bounding box center [240, 191] width 133 height 11
click at [246, 163] on div "Comprobante Tipo Comprobante Tipo" at bounding box center [227, 150] width 106 height 25
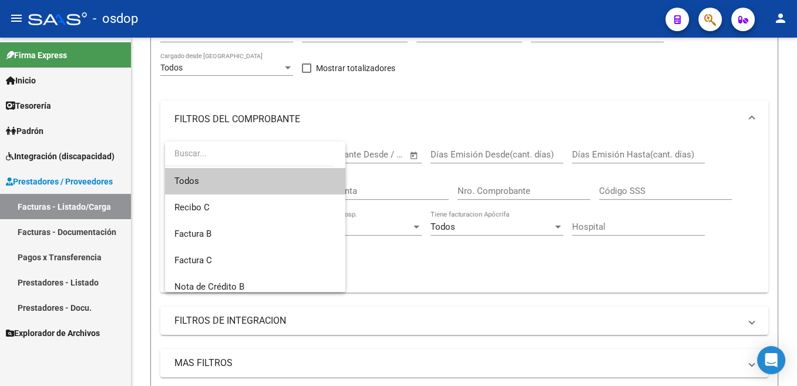
click at [373, 181] on div at bounding box center [398, 193] width 797 height 386
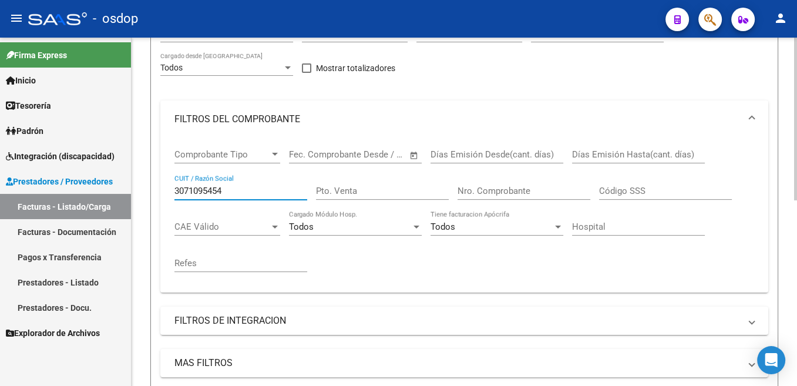
click at [284, 191] on input "3071095454" at bounding box center [240, 191] width 133 height 11
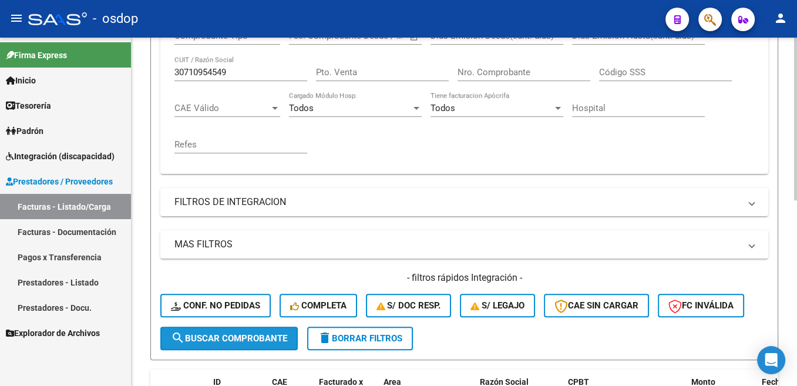
click at [262, 340] on span "search Buscar Comprobante" at bounding box center [229, 338] width 116 height 11
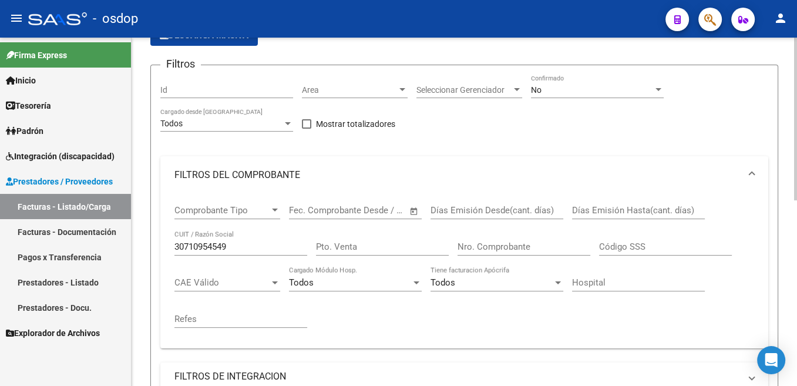
scroll to position [102, 0]
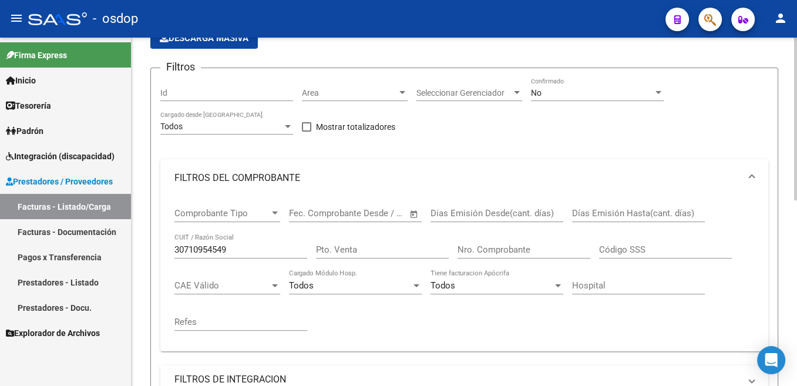
click at [225, 251] on input "30710954549" at bounding box center [240, 249] width 133 height 11
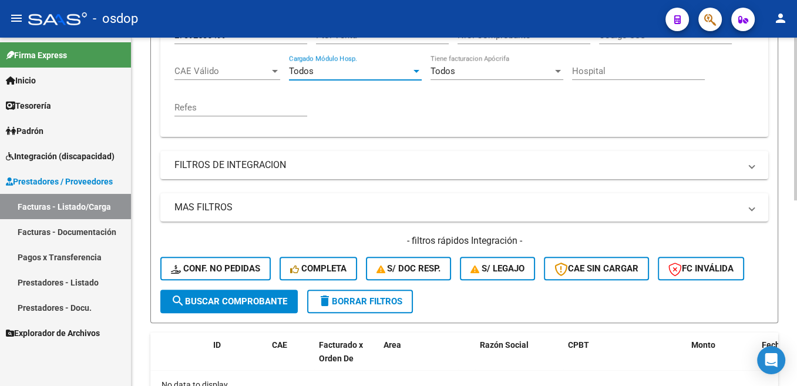
scroll to position [338, 0]
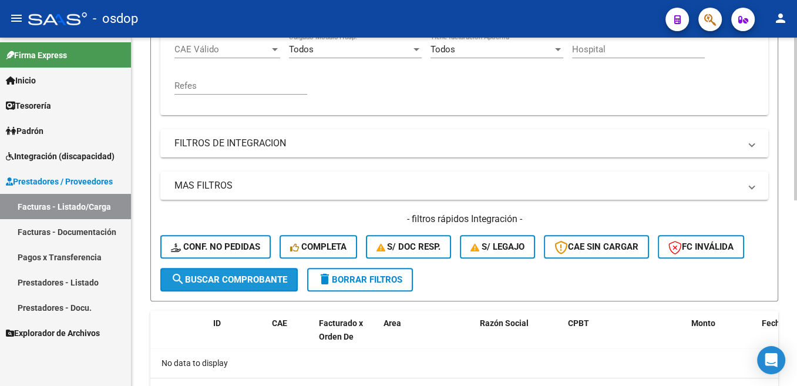
click at [282, 275] on span "search Buscar Comprobante" at bounding box center [229, 279] width 116 height 11
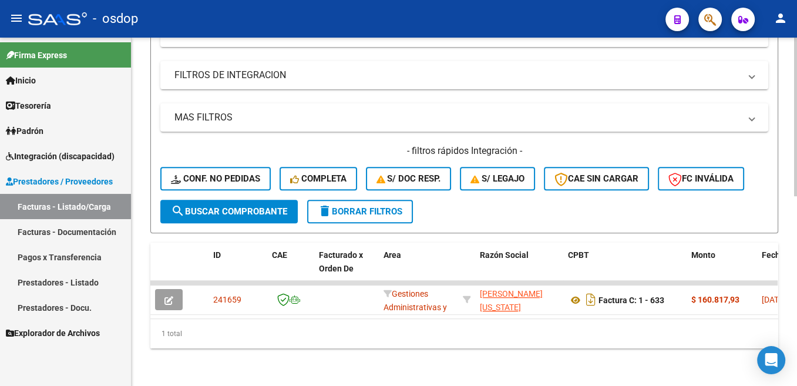
scroll to position [417, 0]
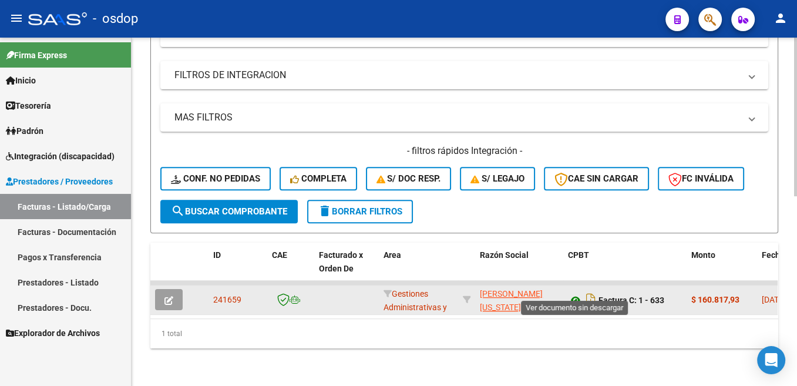
click at [574, 293] on icon at bounding box center [575, 300] width 15 height 14
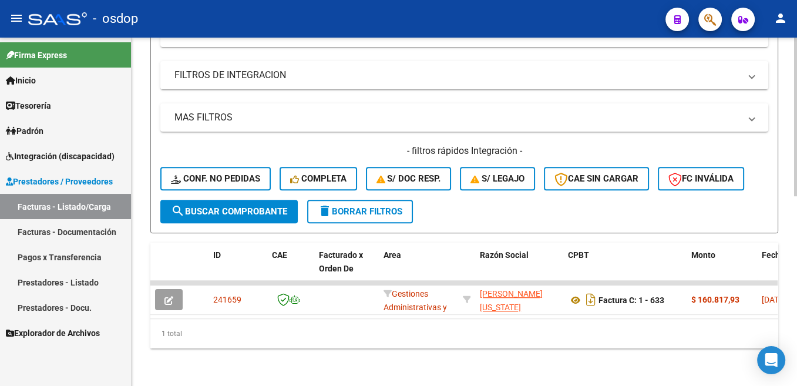
scroll to position [62, 0]
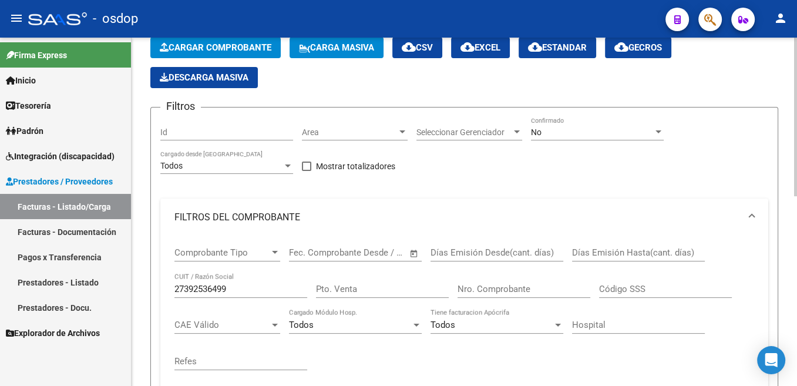
click at [200, 281] on div "27392536499 CUIT / Razón Social" at bounding box center [240, 284] width 133 height 25
click at [213, 292] on input "27392536499" at bounding box center [240, 289] width 133 height 11
click at [214, 291] on input "27392536499" at bounding box center [240, 289] width 133 height 11
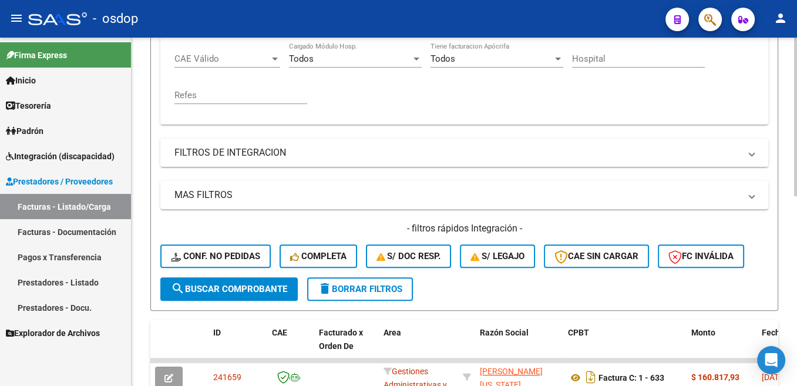
scroll to position [358, 0]
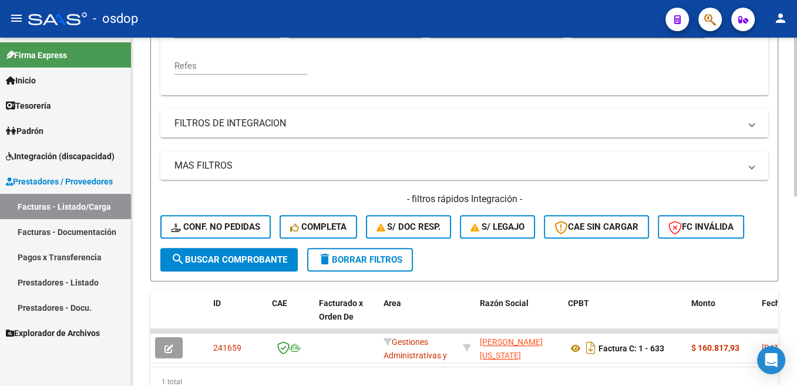
click at [272, 260] on span "search Buscar Comprobante" at bounding box center [229, 259] width 116 height 11
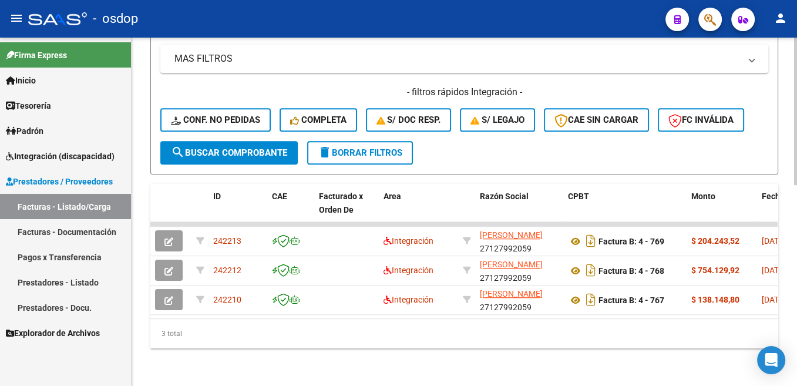
scroll to position [476, 0]
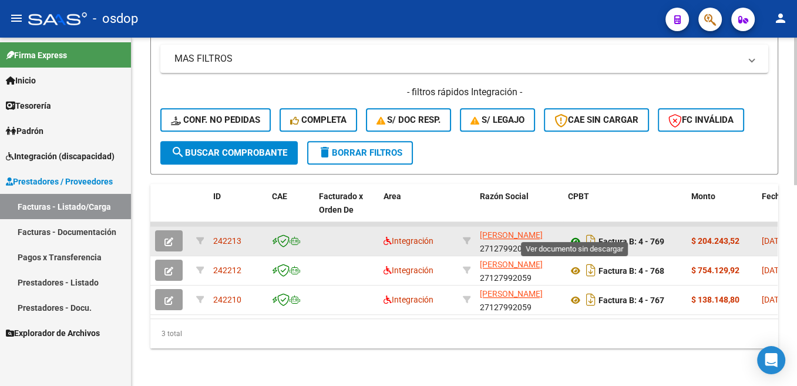
click at [576, 234] on icon at bounding box center [575, 241] width 15 height 14
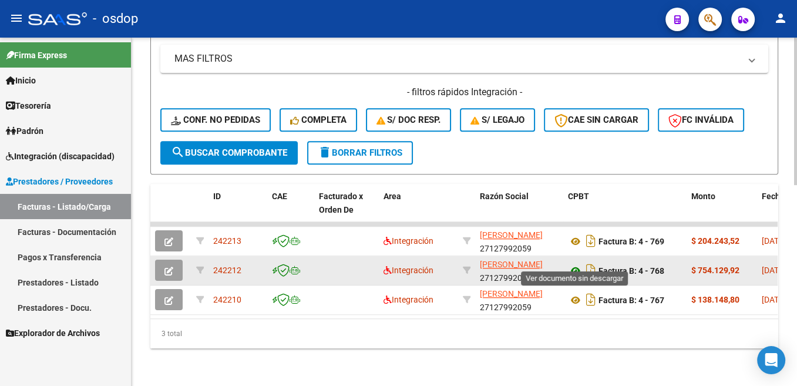
click at [575, 264] on icon at bounding box center [575, 271] width 15 height 14
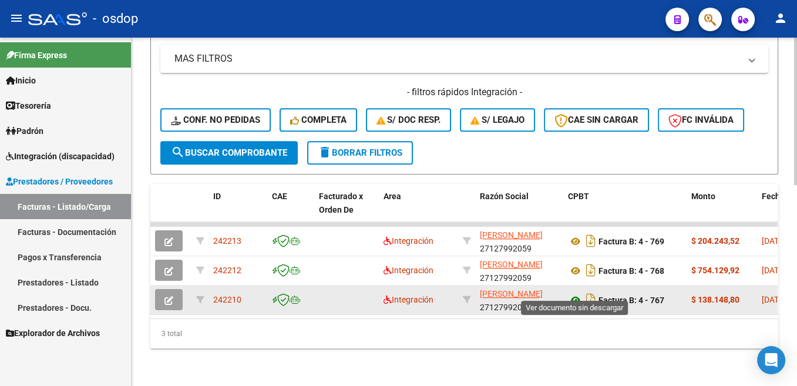
click at [570, 293] on icon at bounding box center [575, 300] width 15 height 14
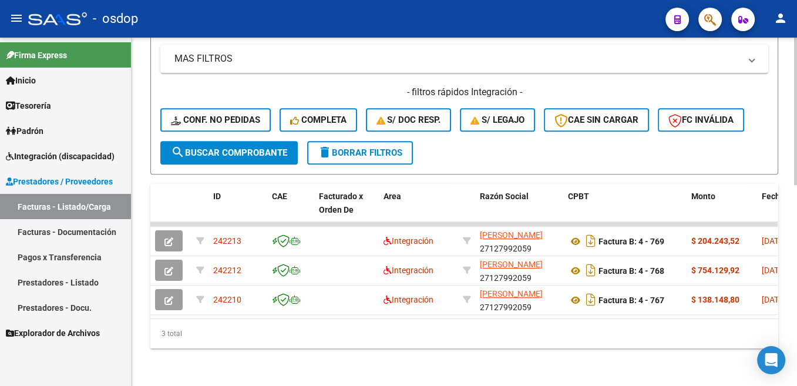
scroll to position [298, 0]
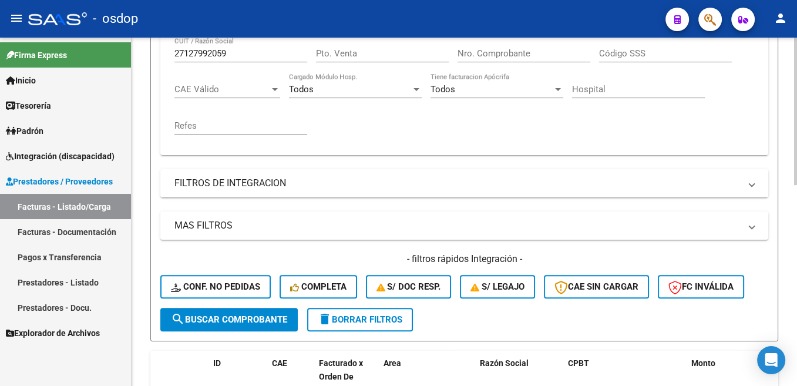
click at [213, 58] on input "27127992059" at bounding box center [240, 53] width 133 height 11
click at [271, 322] on span "search Buscar Comprobante" at bounding box center [229, 319] width 116 height 11
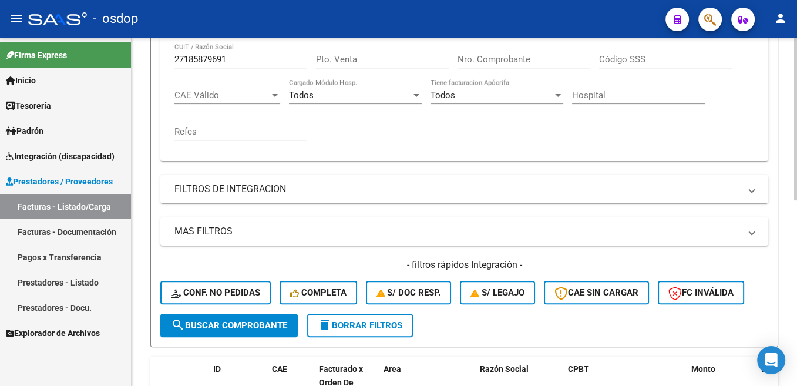
scroll to position [220, 0]
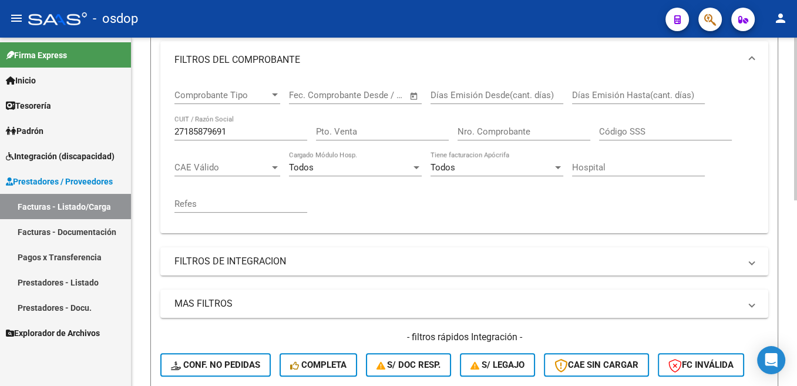
drag, startPoint x: 210, startPoint y: 132, endPoint x: 255, endPoint y: 166, distance: 57.1
click at [214, 134] on input "27185879691" at bounding box center [240, 131] width 133 height 11
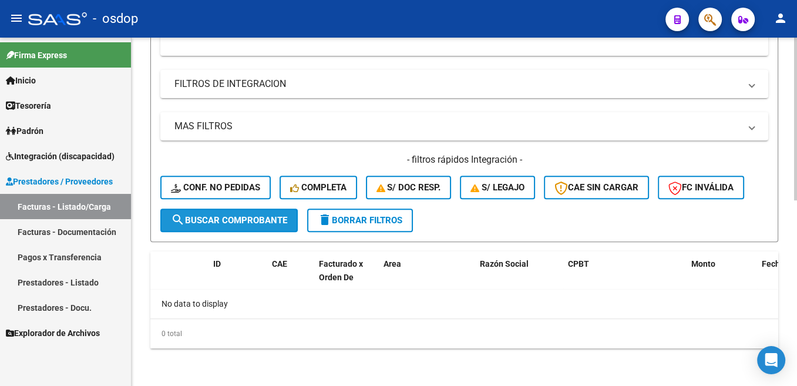
click at [258, 223] on span "search Buscar Comprobante" at bounding box center [229, 220] width 116 height 11
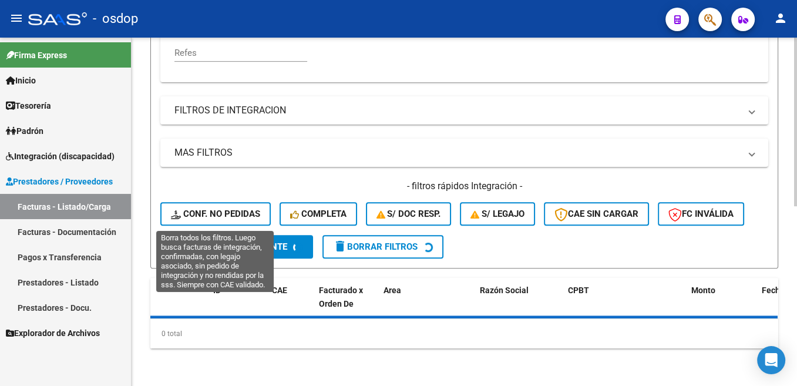
scroll to position [371, 0]
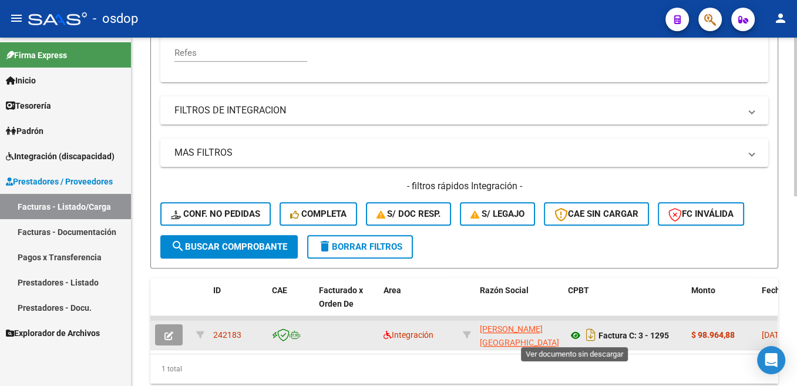
click at [577, 335] on icon at bounding box center [575, 335] width 15 height 14
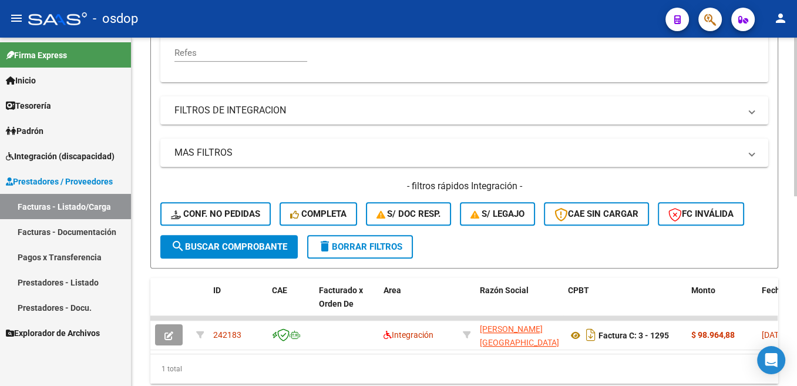
scroll to position [253, 0]
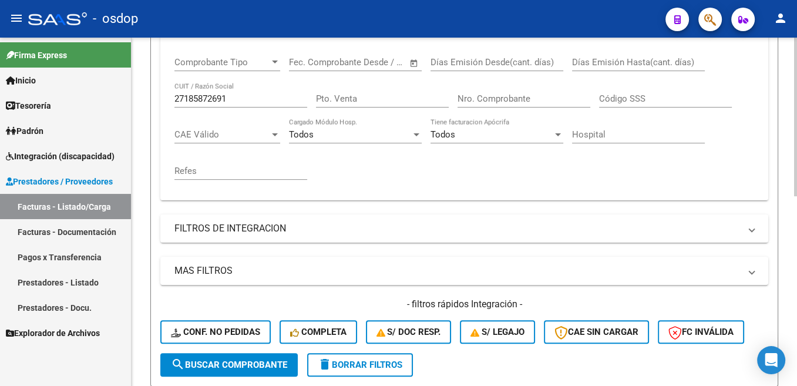
click at [213, 102] on input "27185872691" at bounding box center [240, 98] width 133 height 11
click at [278, 362] on span "search Buscar Comprobante" at bounding box center [229, 364] width 116 height 11
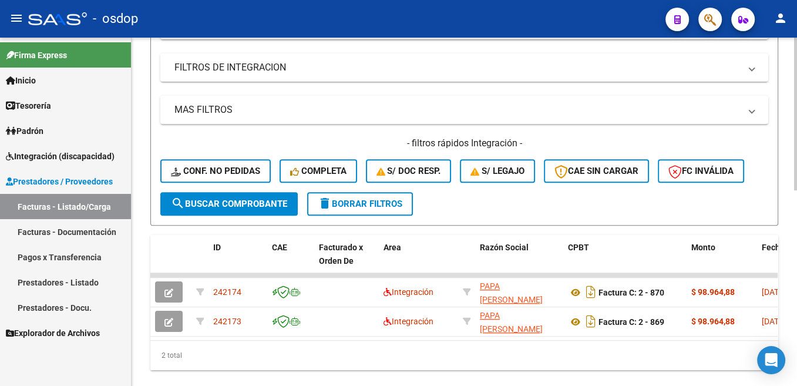
scroll to position [446, 0]
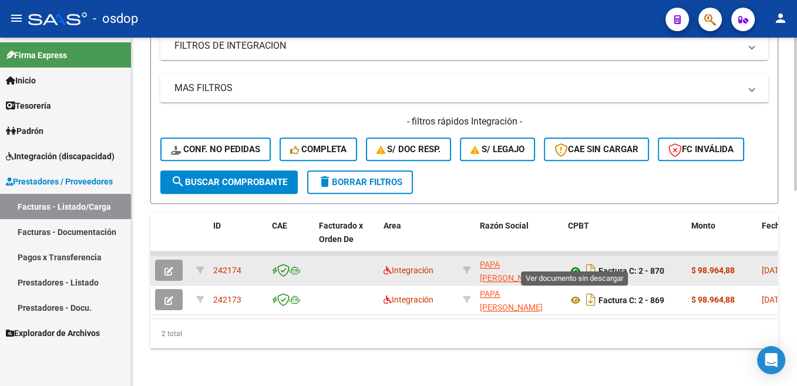
click at [577, 265] on icon at bounding box center [575, 271] width 15 height 14
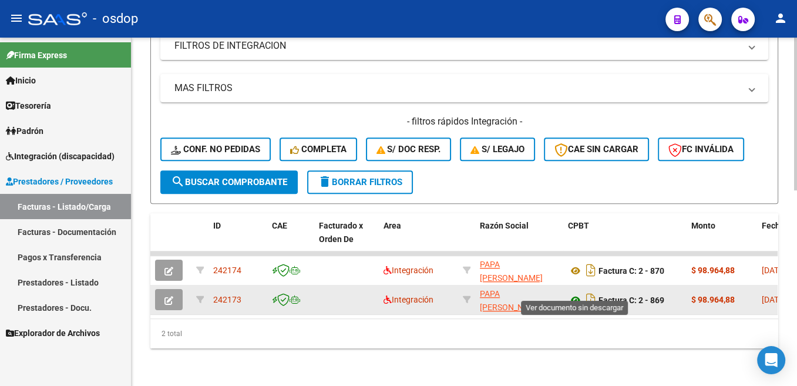
click at [576, 293] on icon at bounding box center [575, 300] width 15 height 14
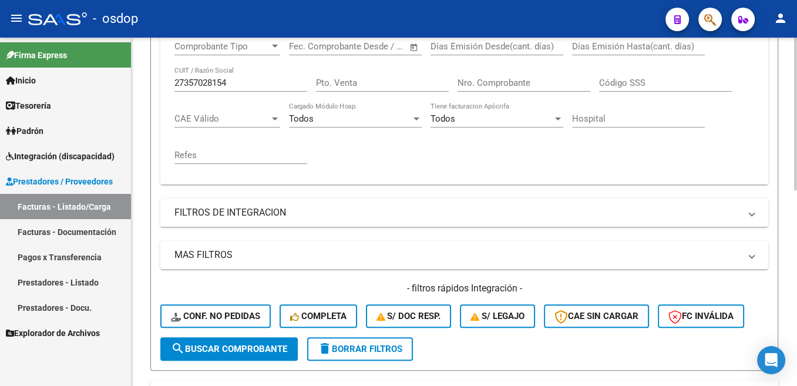
scroll to position [209, 0]
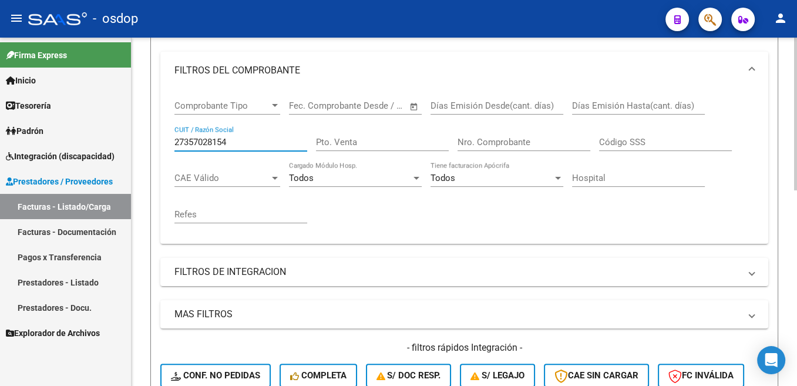
click at [215, 147] on input "27357028154" at bounding box center [240, 142] width 133 height 11
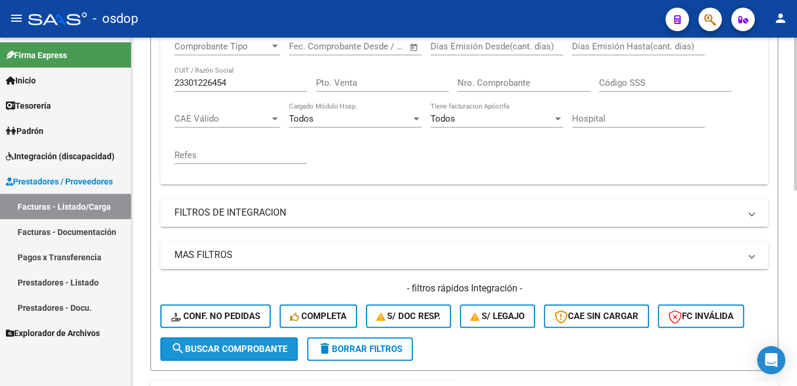
click at [256, 350] on span "search Buscar Comprobante" at bounding box center [229, 349] width 116 height 11
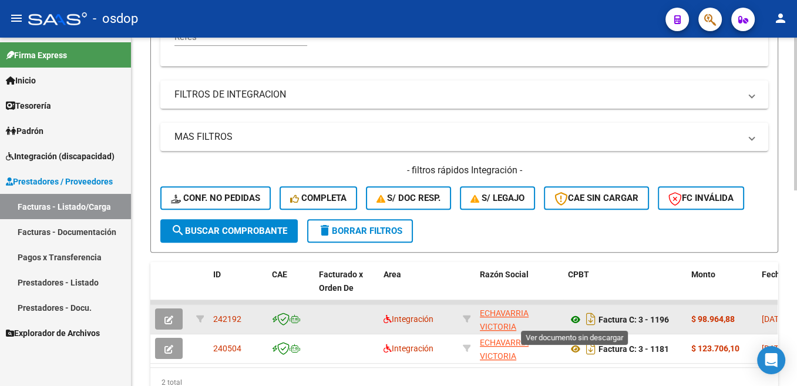
click at [573, 318] on icon at bounding box center [575, 319] width 15 height 14
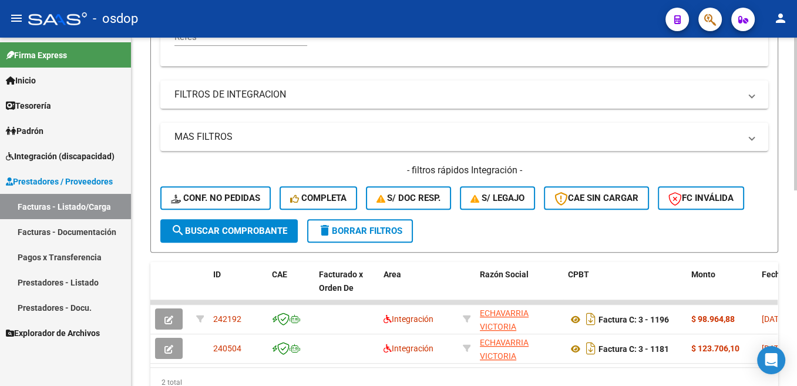
scroll to position [209, 0]
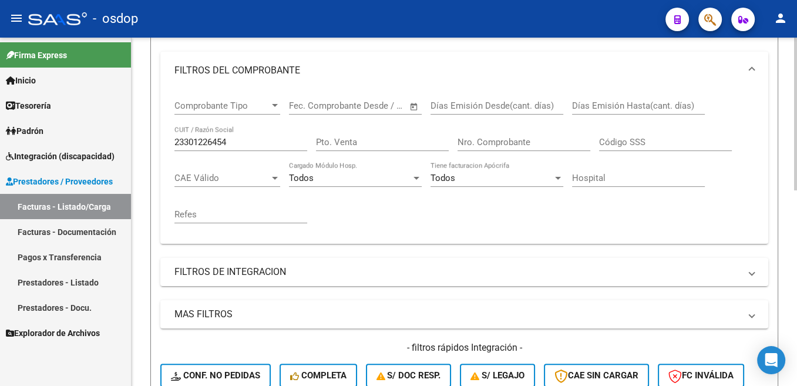
click at [224, 144] on input "23301226454" at bounding box center [240, 142] width 133 height 11
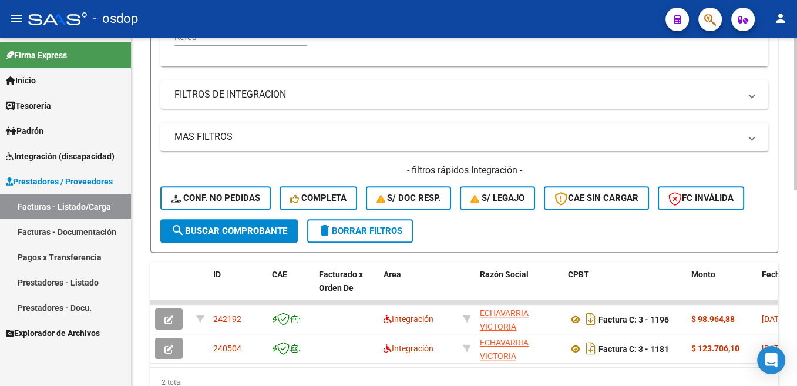
click at [275, 235] on span "search Buscar Comprobante" at bounding box center [229, 231] width 116 height 11
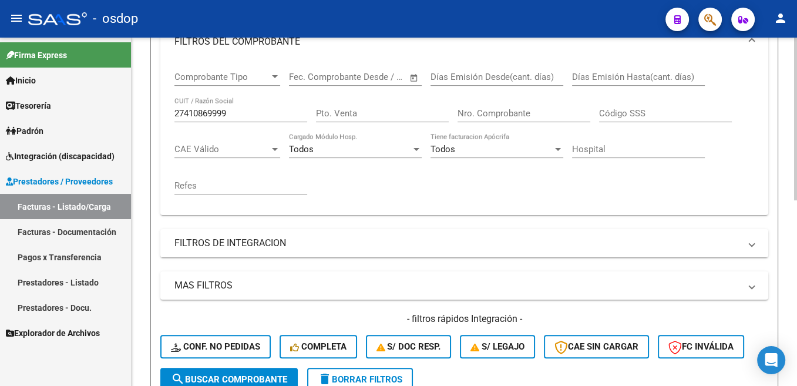
scroll to position [209, 0]
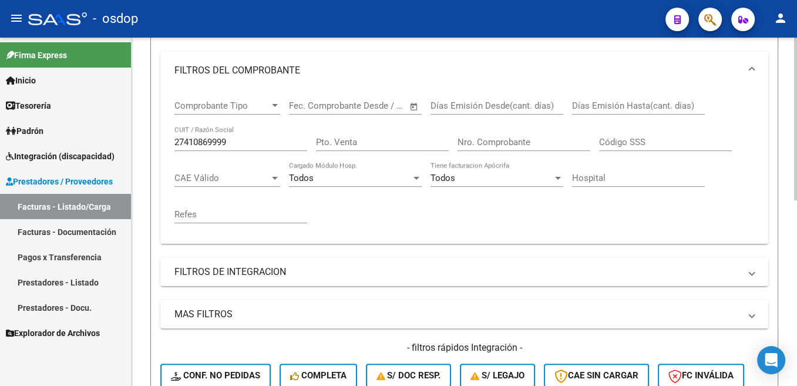
click at [234, 148] on div "27410869999 CUIT / Razón Social" at bounding box center [240, 138] width 133 height 25
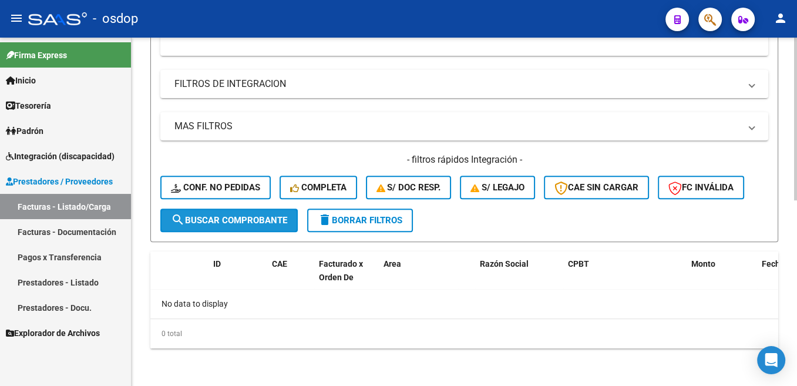
click at [275, 217] on span "search Buscar Comprobante" at bounding box center [229, 220] width 116 height 11
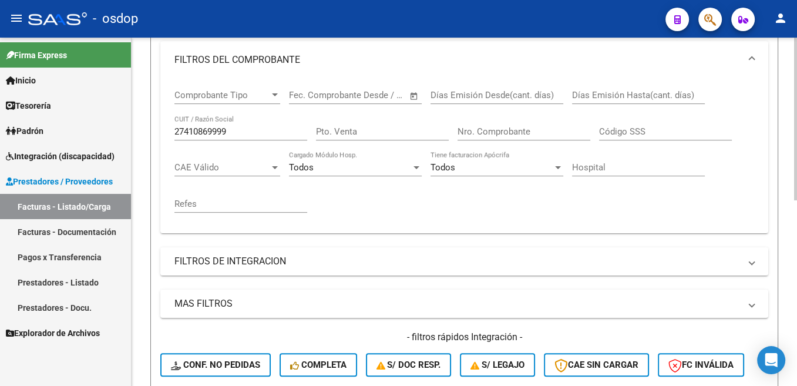
click at [218, 129] on input "27410869999" at bounding box center [240, 131] width 133 height 11
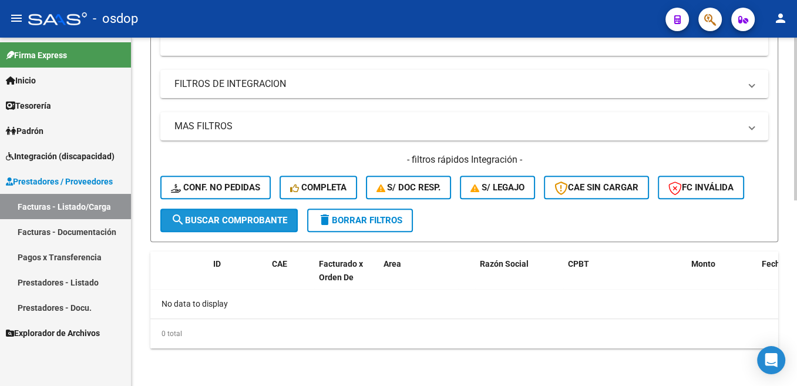
click at [260, 216] on span "search Buscar Comprobante" at bounding box center [229, 220] width 116 height 11
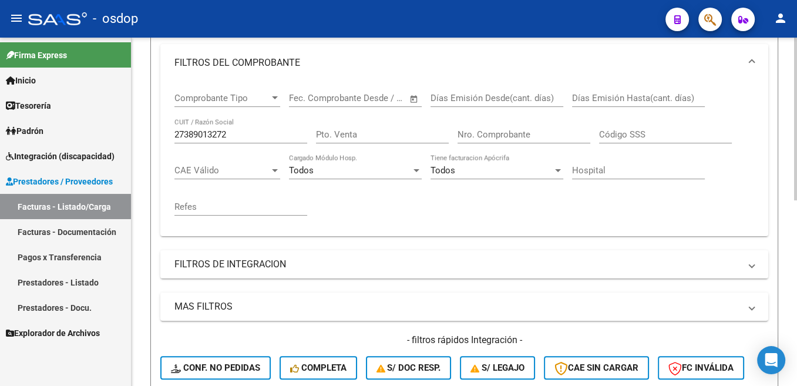
scroll to position [160, 0]
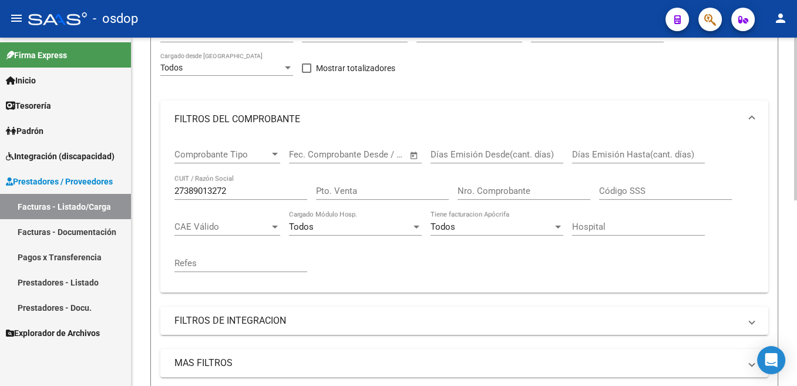
click at [235, 191] on input "27389013272" at bounding box center [240, 191] width 133 height 11
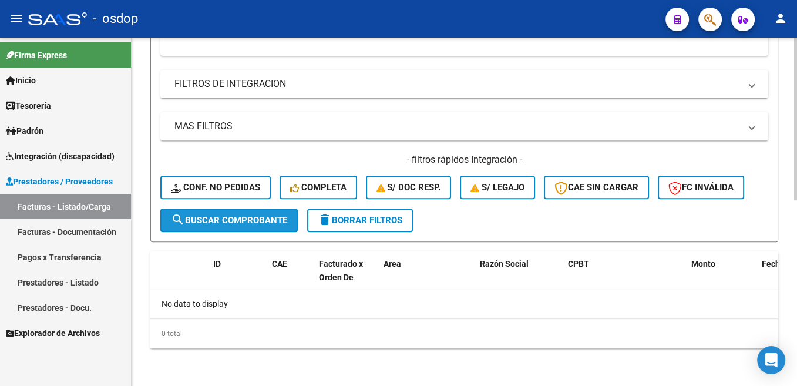
click at [259, 228] on button "search Buscar Comprobante" at bounding box center [228, 219] width 137 height 23
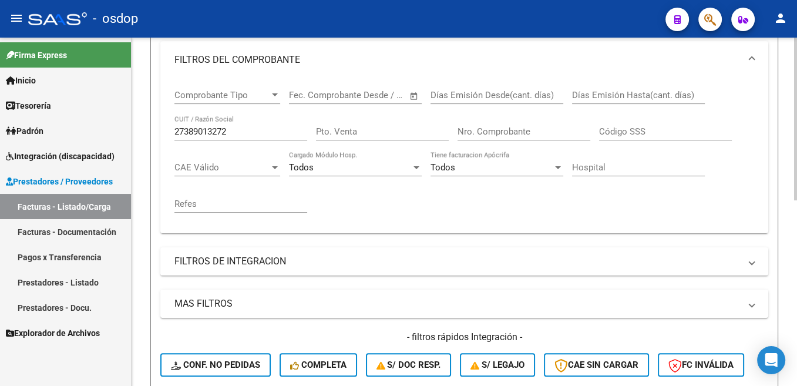
click at [220, 129] on input "27389013272" at bounding box center [240, 131] width 133 height 11
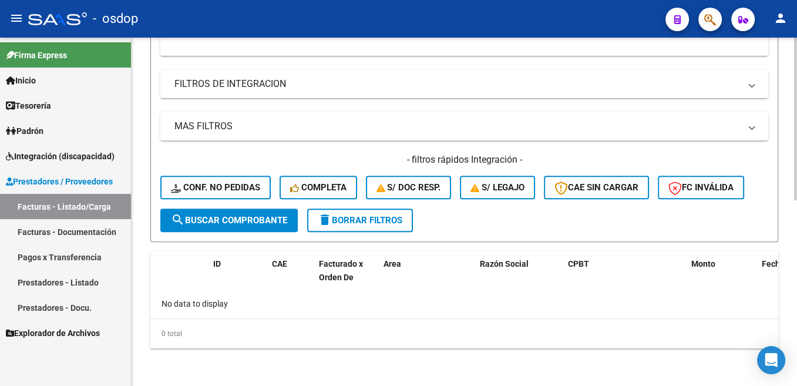
click at [287, 226] on span "search Buscar Comprobante" at bounding box center [229, 220] width 116 height 11
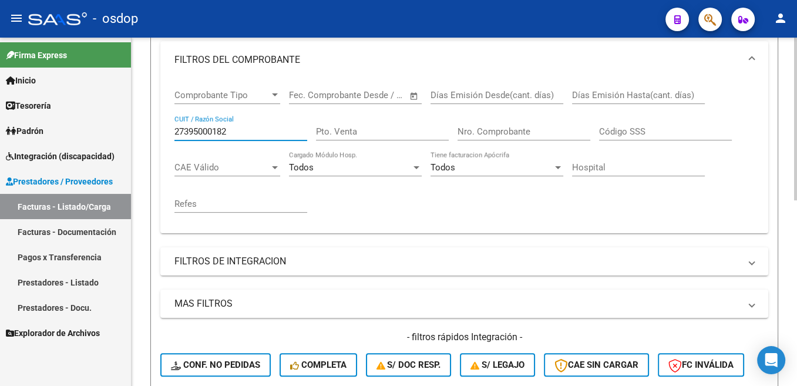
click at [264, 133] on input "27395000182" at bounding box center [240, 131] width 133 height 11
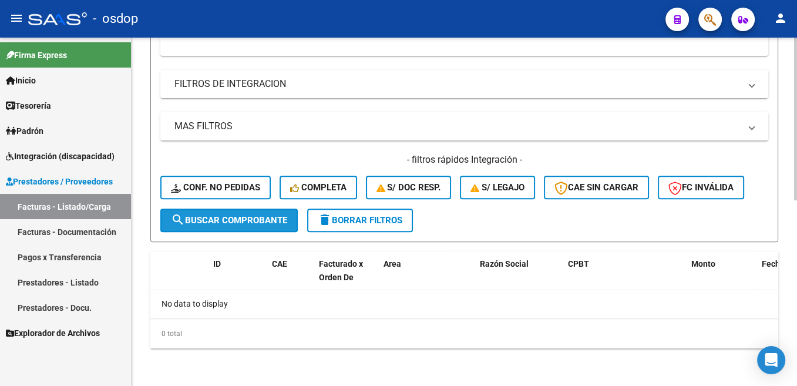
click at [251, 216] on span "search Buscar Comprobante" at bounding box center [229, 220] width 116 height 11
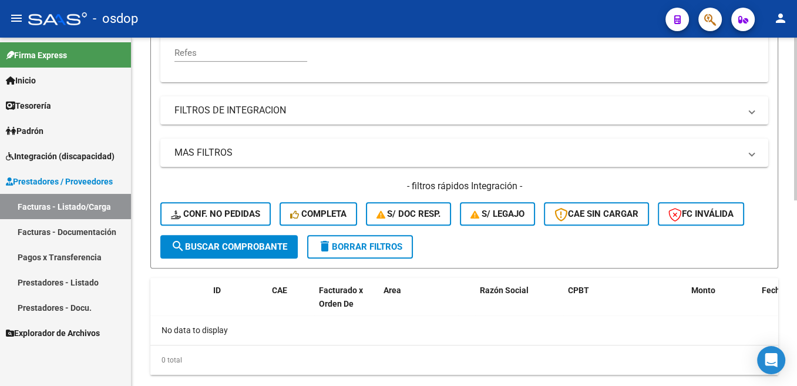
scroll to position [253, 0]
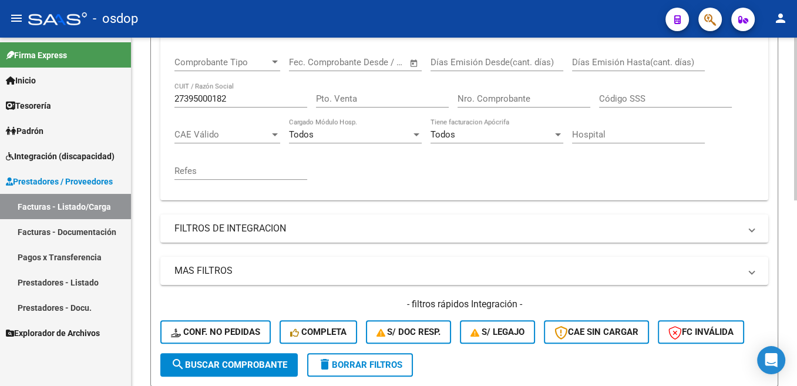
click at [220, 95] on input "27395000182" at bounding box center [240, 98] width 133 height 11
click at [220, 96] on input "27395000182" at bounding box center [240, 98] width 133 height 11
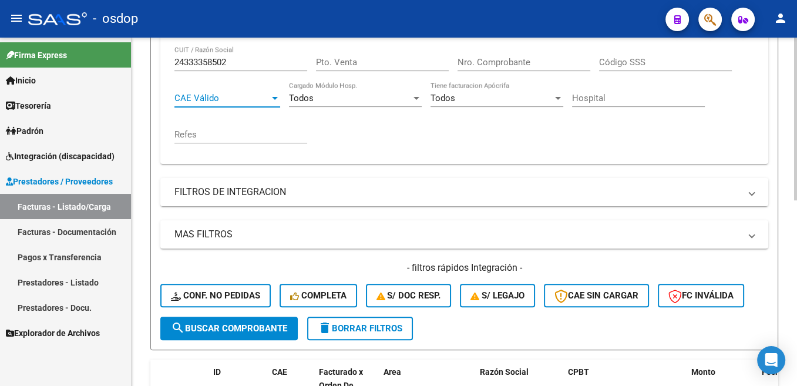
scroll to position [311, 0]
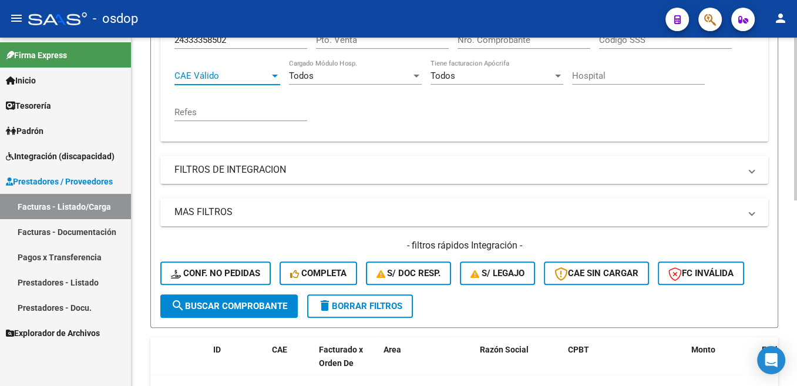
click at [244, 309] on span "search Buscar Comprobante" at bounding box center [229, 306] width 116 height 11
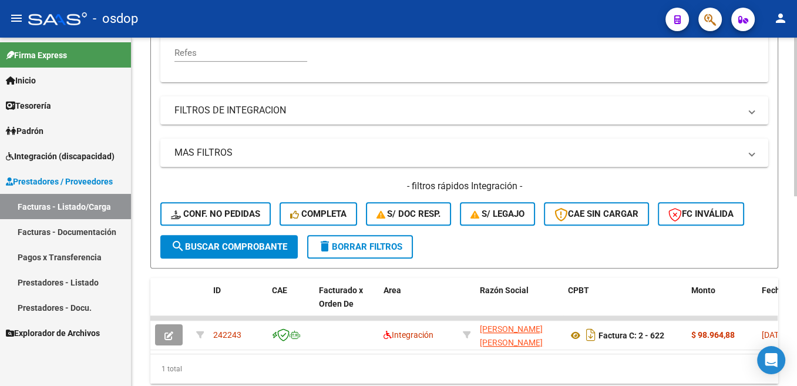
scroll to position [193, 0]
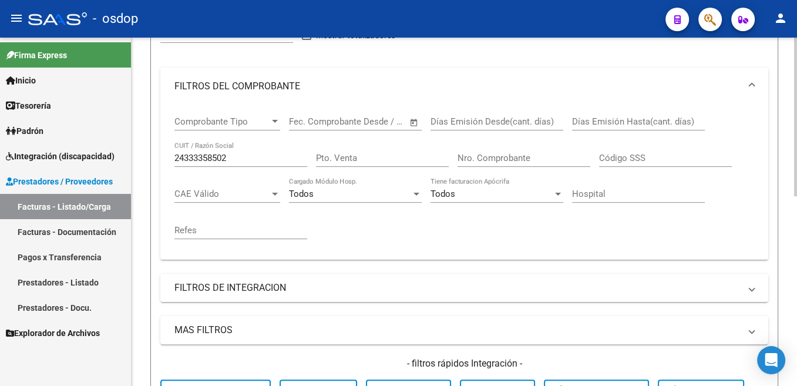
click at [207, 163] on input "24333358502" at bounding box center [240, 158] width 133 height 11
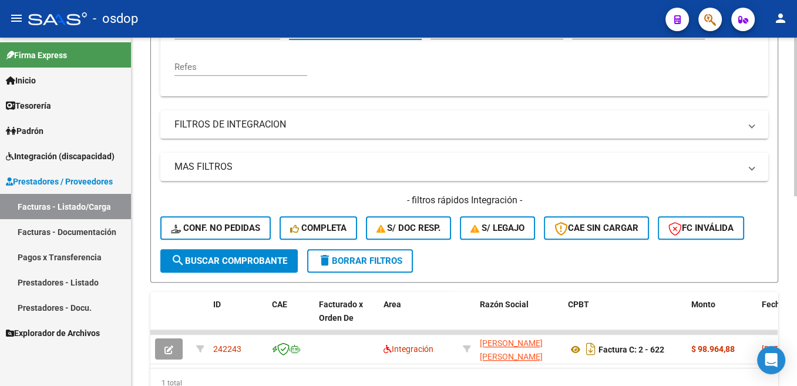
scroll to position [371, 0]
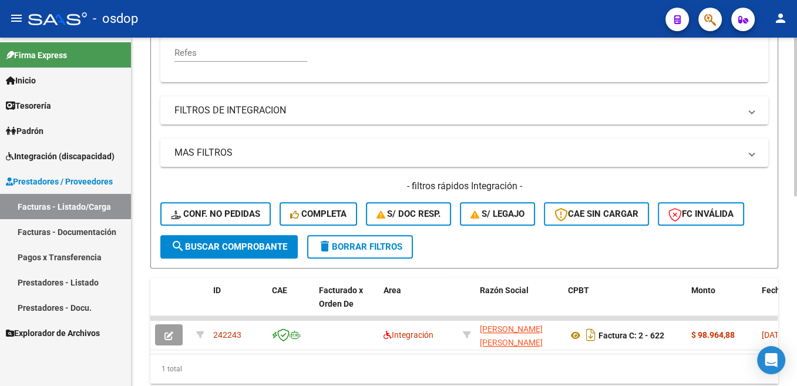
click at [247, 247] on span "search Buscar Comprobante" at bounding box center [229, 246] width 116 height 11
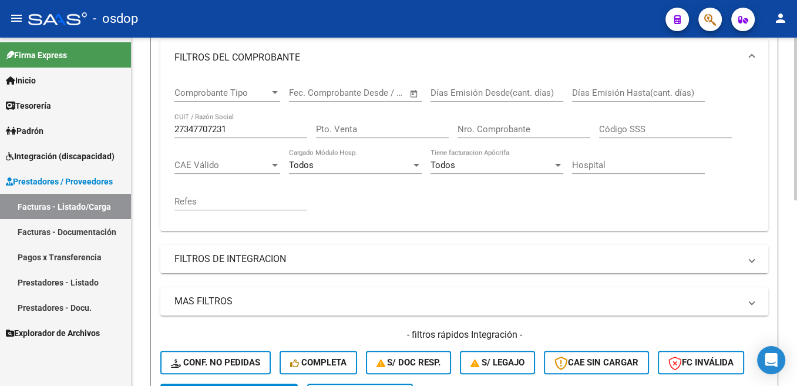
scroll to position [193, 0]
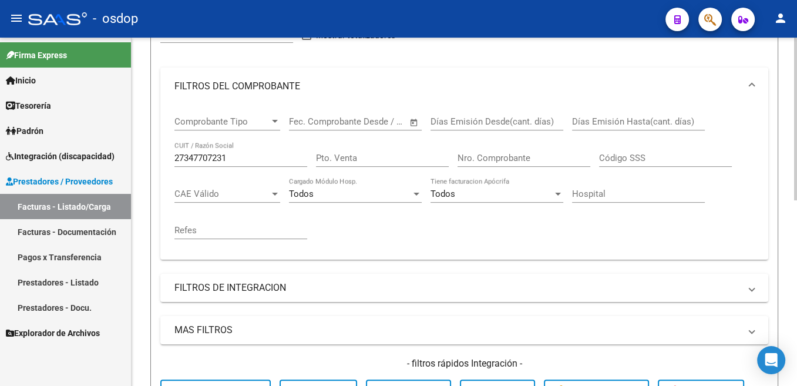
click at [226, 161] on input "27347707231" at bounding box center [240, 158] width 133 height 11
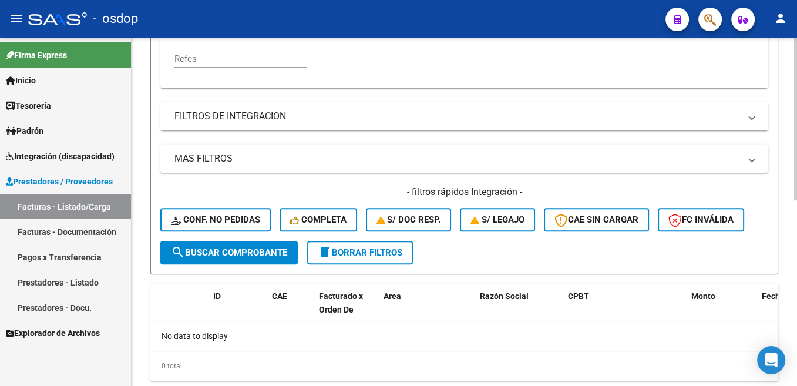
scroll to position [371, 0]
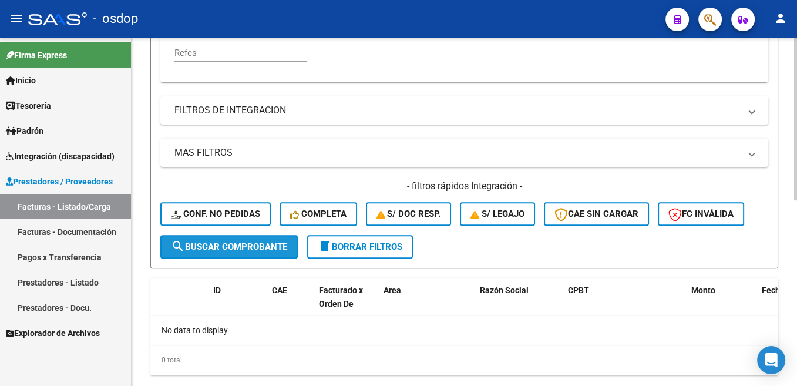
click at [255, 243] on span "search Buscar Comprobante" at bounding box center [229, 246] width 116 height 11
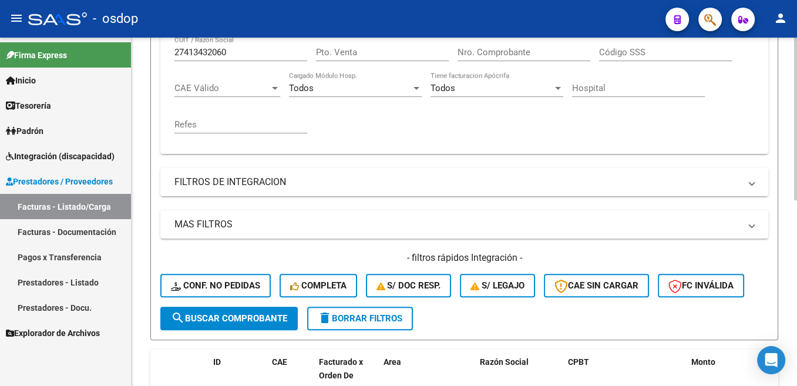
scroll to position [253, 0]
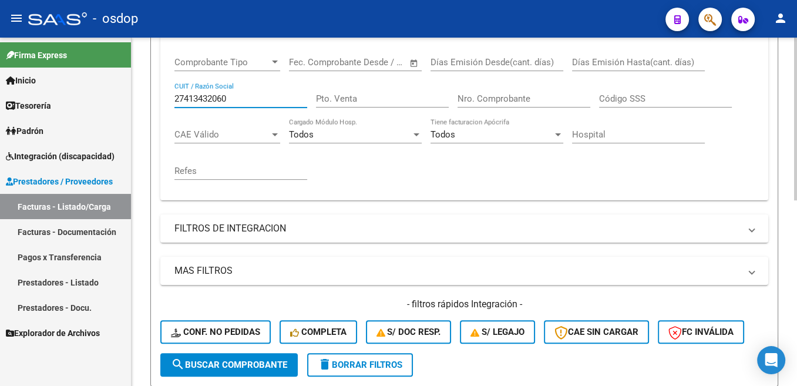
click at [244, 99] on input "27413432060" at bounding box center [240, 98] width 133 height 11
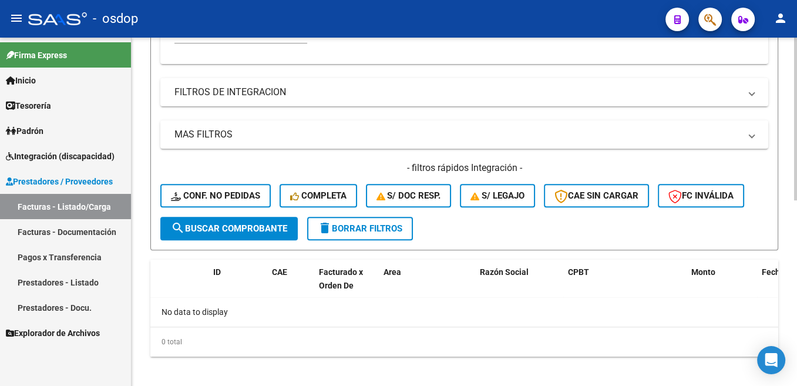
scroll to position [397, 0]
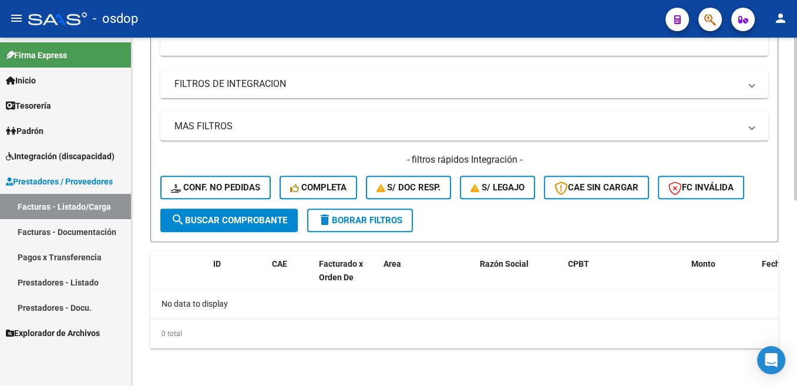
click at [284, 220] on span "search Buscar Comprobante" at bounding box center [229, 220] width 116 height 11
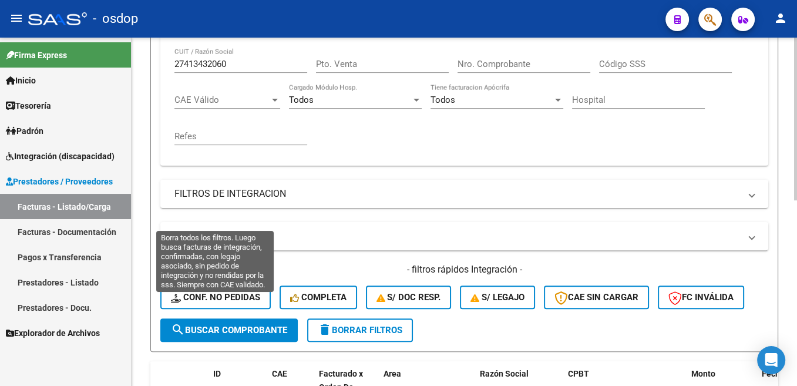
scroll to position [193, 0]
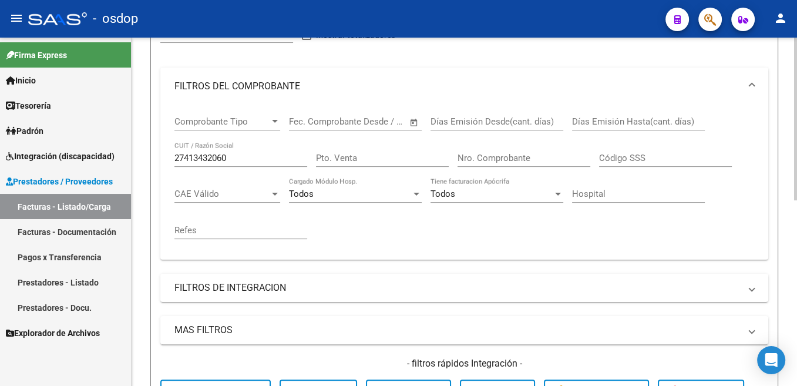
click at [213, 163] on input "27413432060" at bounding box center [240, 158] width 133 height 11
paste input "374496471"
type input "27374496471"
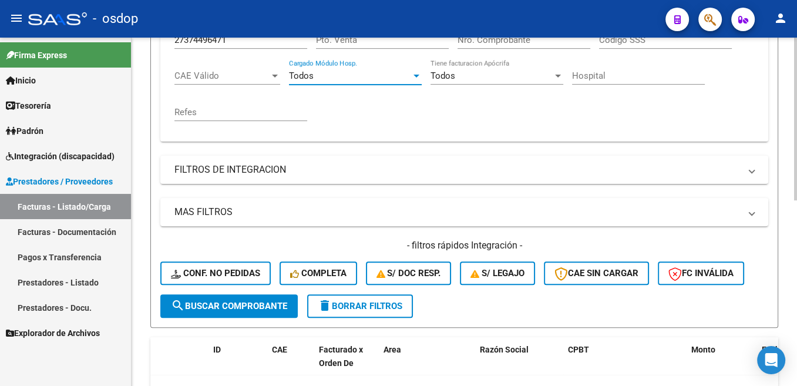
click at [267, 312] on button "search Buscar Comprobante" at bounding box center [228, 305] width 137 height 23
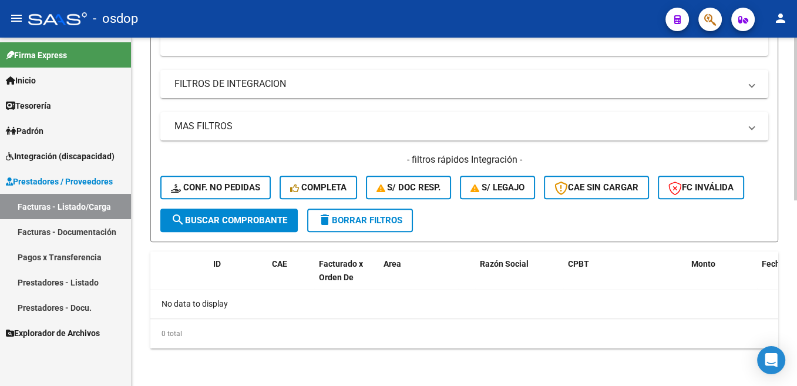
scroll to position [220, 0]
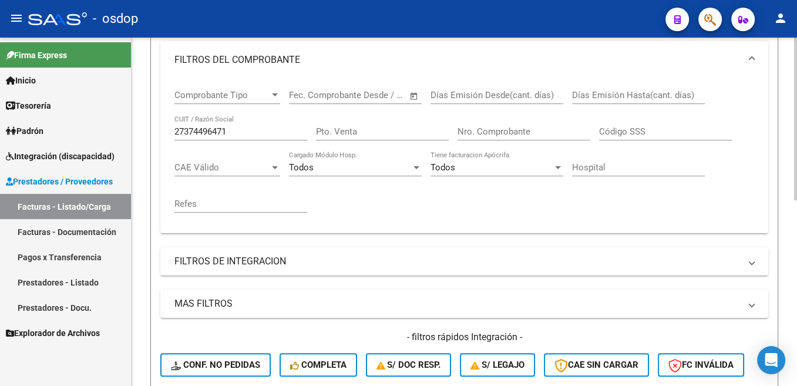
click at [198, 135] on input "27374496471" at bounding box center [240, 131] width 133 height 11
click at [198, 134] on input "27374496471" at bounding box center [240, 131] width 133 height 11
paste input "31918630"
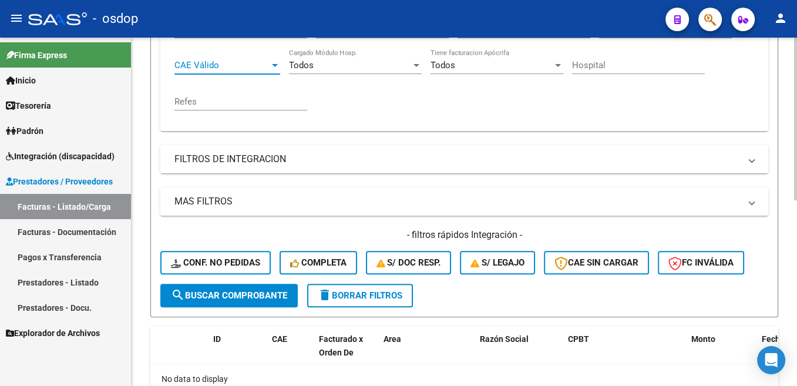
scroll to position [338, 0]
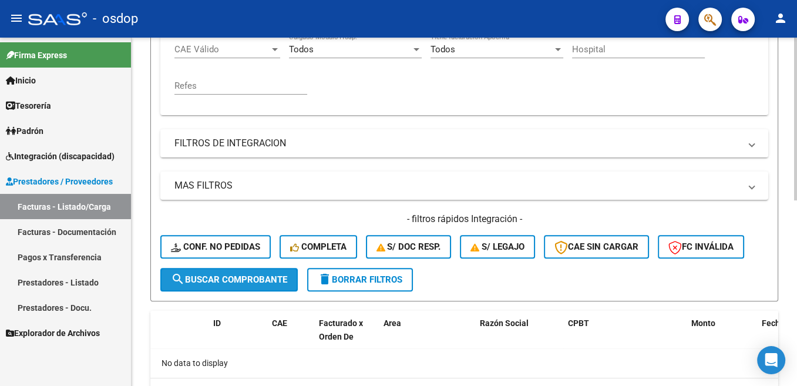
click at [253, 281] on span "search Buscar Comprobante" at bounding box center [229, 279] width 116 height 11
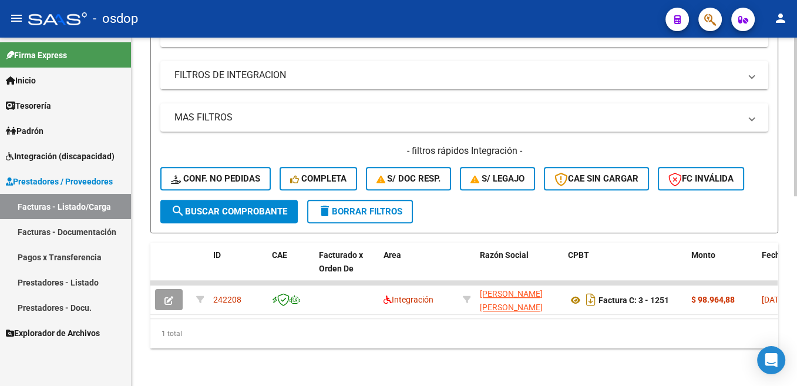
scroll to position [417, 0]
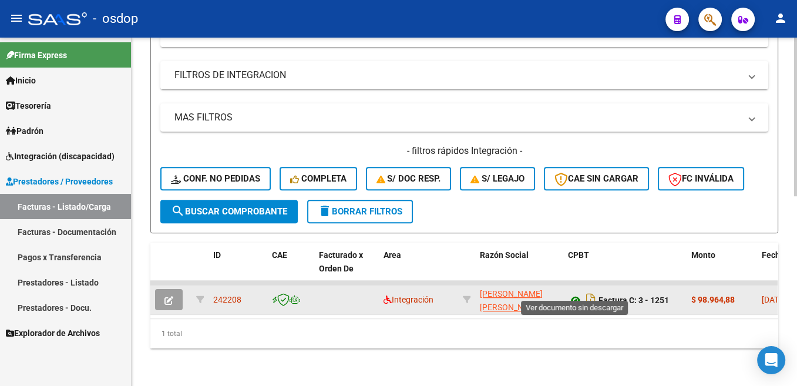
click at [575, 293] on icon at bounding box center [575, 300] width 15 height 14
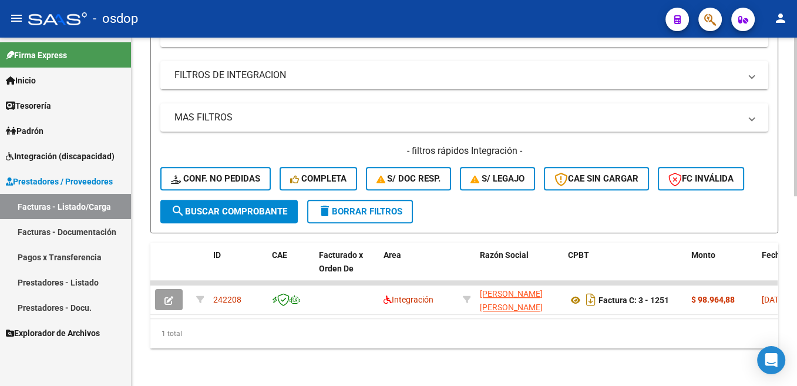
scroll to position [240, 0]
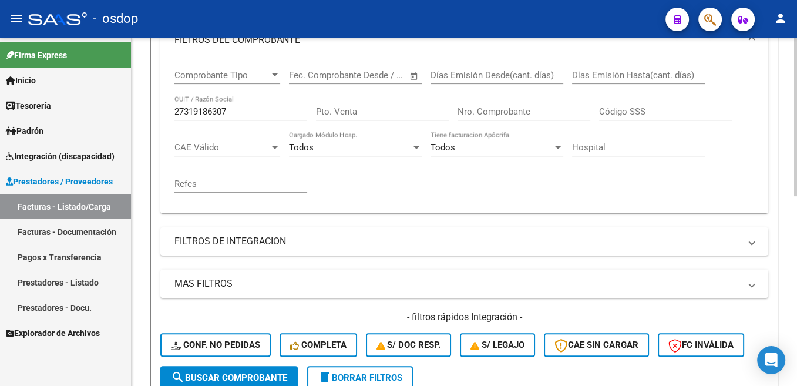
click at [203, 114] on input "27319186307" at bounding box center [240, 111] width 133 height 11
paste input "30711654689"
type input "30711654689"
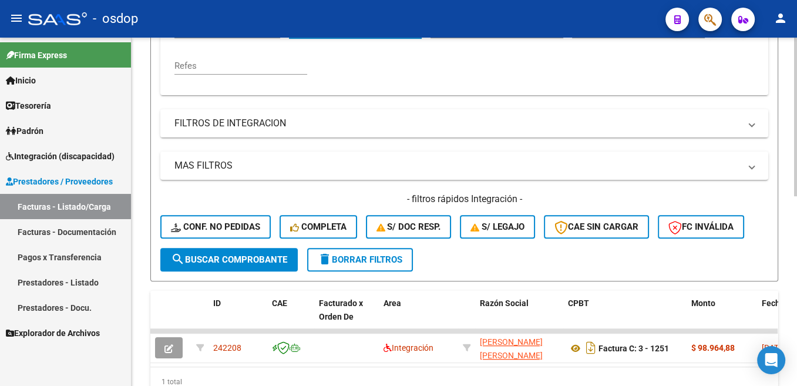
click at [261, 252] on button "search Buscar Comprobante" at bounding box center [228, 259] width 137 height 23
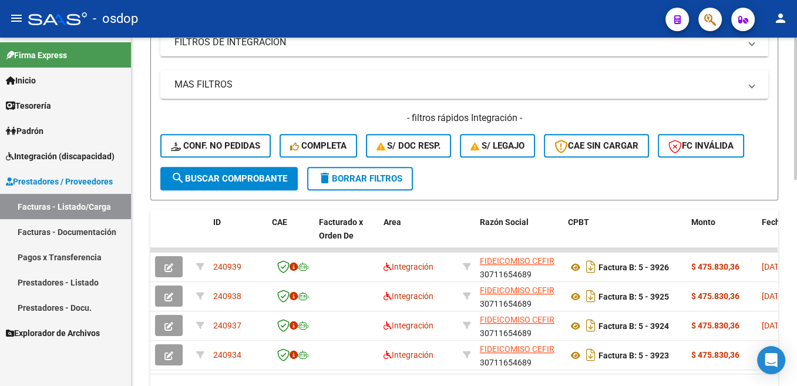
scroll to position [476, 0]
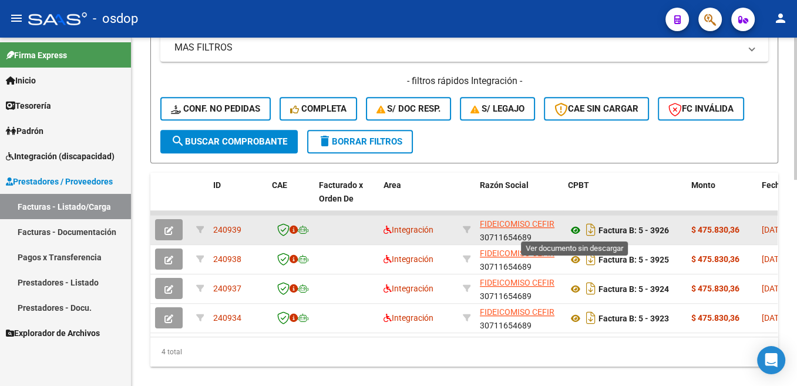
click at [575, 228] on icon at bounding box center [575, 230] width 15 height 14
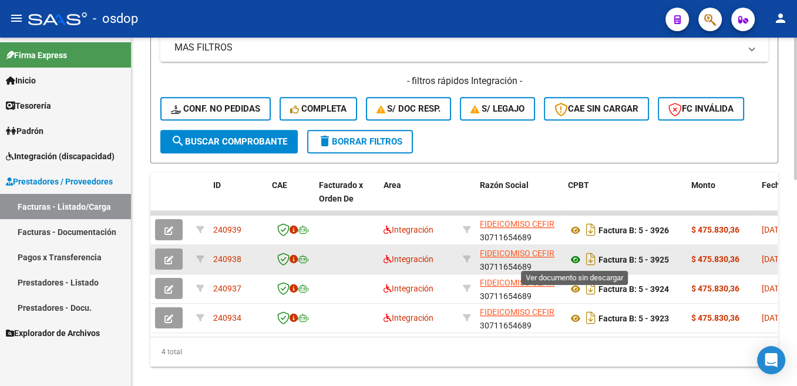
click at [577, 262] on icon at bounding box center [575, 260] width 15 height 14
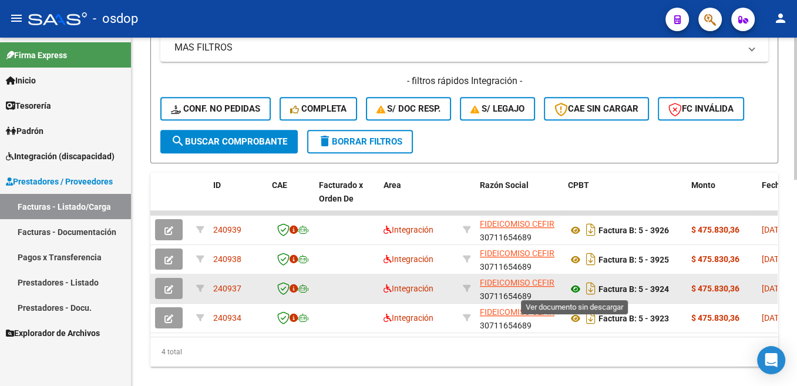
click at [576, 287] on icon at bounding box center [575, 289] width 15 height 14
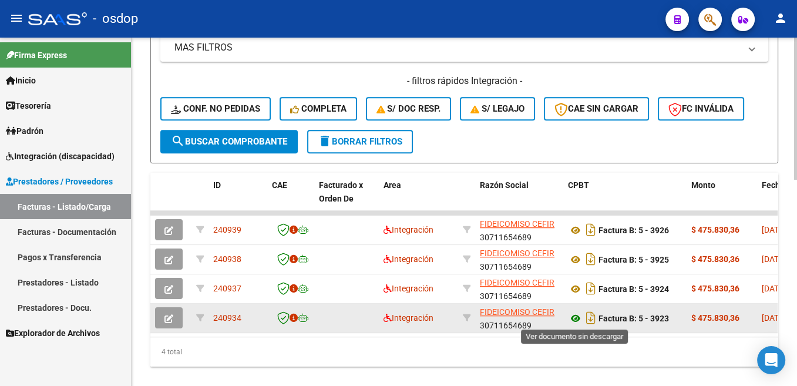
click at [575, 318] on icon at bounding box center [575, 318] width 15 height 14
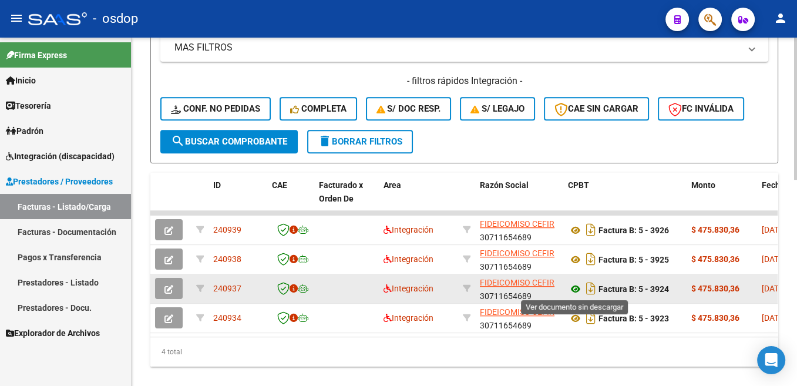
click at [573, 287] on icon at bounding box center [575, 289] width 15 height 14
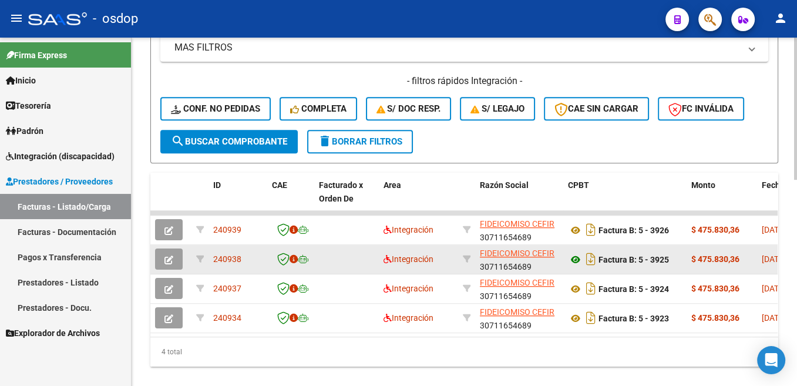
click at [574, 260] on icon at bounding box center [575, 260] width 15 height 14
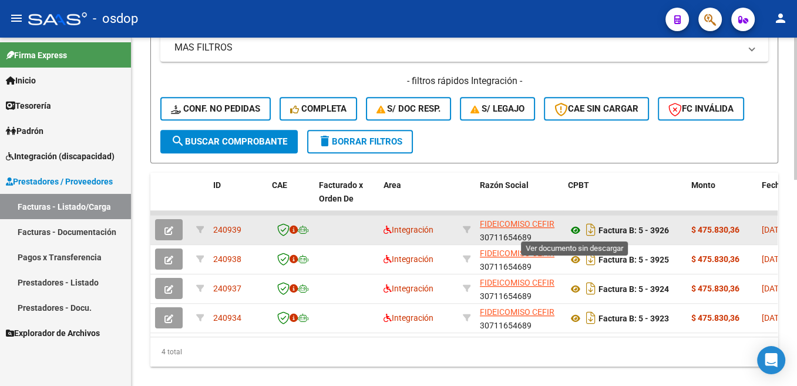
click at [574, 231] on icon at bounding box center [575, 230] width 15 height 14
